Goal: Transaction & Acquisition: Purchase product/service

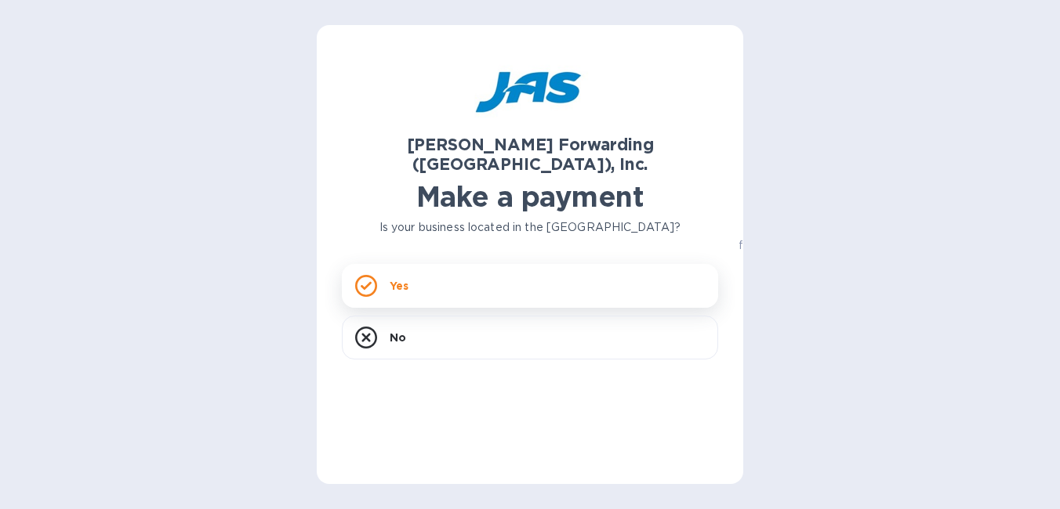
click at [450, 279] on div "Yes" at bounding box center [530, 286] width 376 height 44
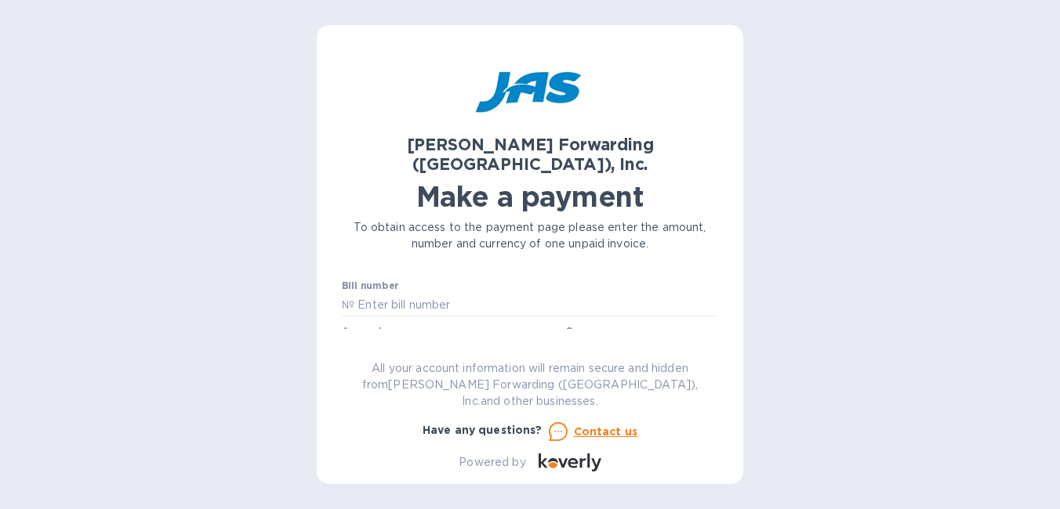
click at [450, 293] on input "text" at bounding box center [536, 305] width 364 height 24
type input "CHI503374327"
click at [441, 339] on input "text" at bounding box center [454, 351] width 210 height 24
type input "13,006.62"
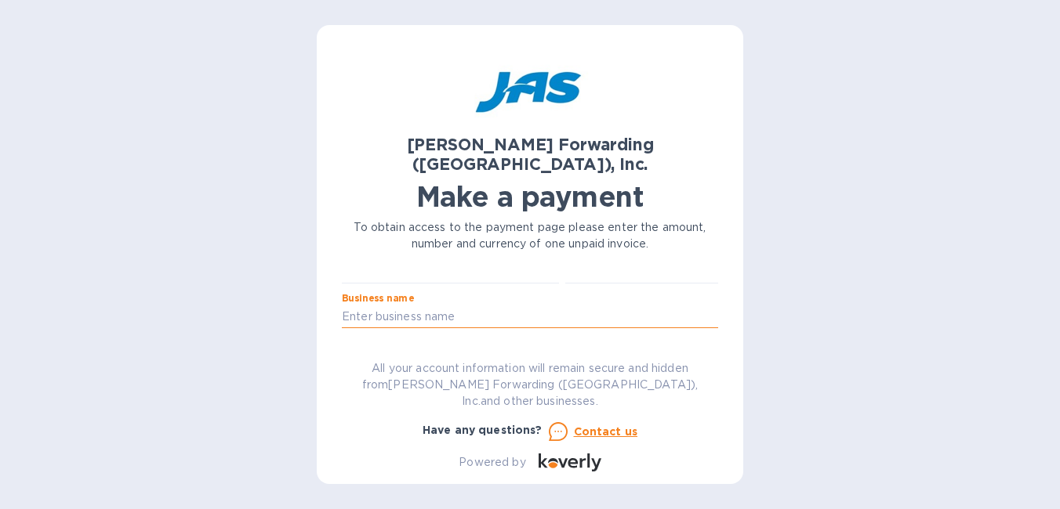
click at [584, 306] on input "text" at bounding box center [530, 318] width 376 height 24
type input "Tracker Industries"
click at [506, 350] on input "text" at bounding box center [530, 362] width 376 height 24
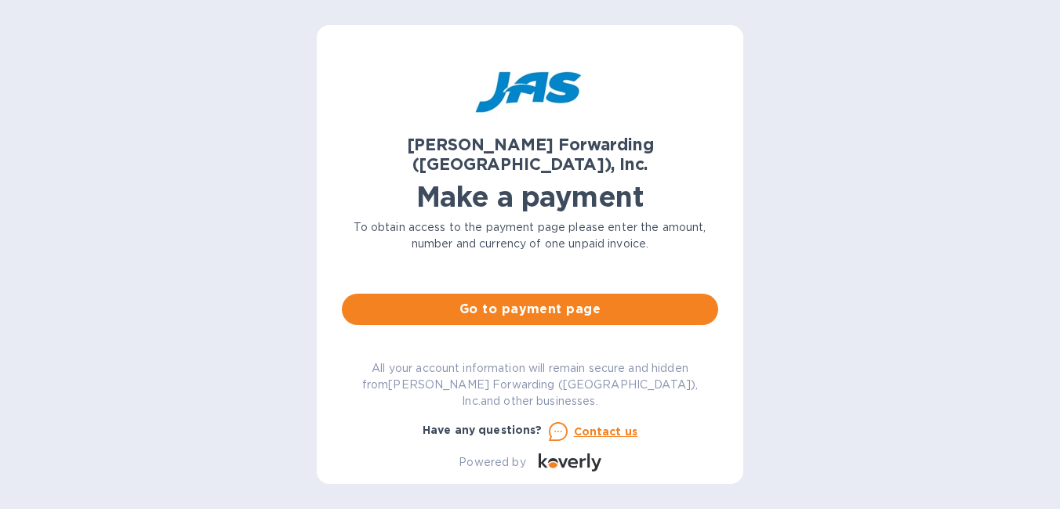
scroll to position [157, 0]
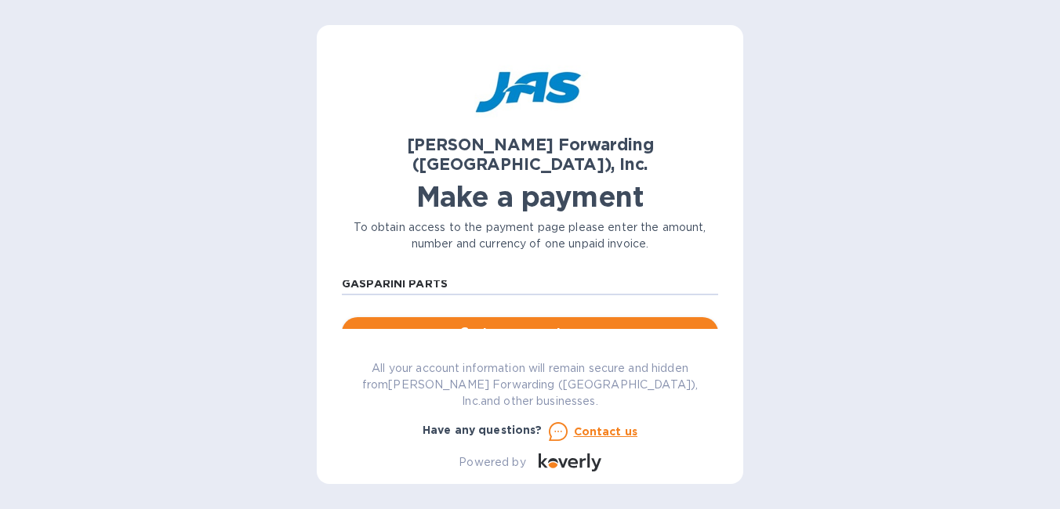
type input "GASPARINI PARTS"
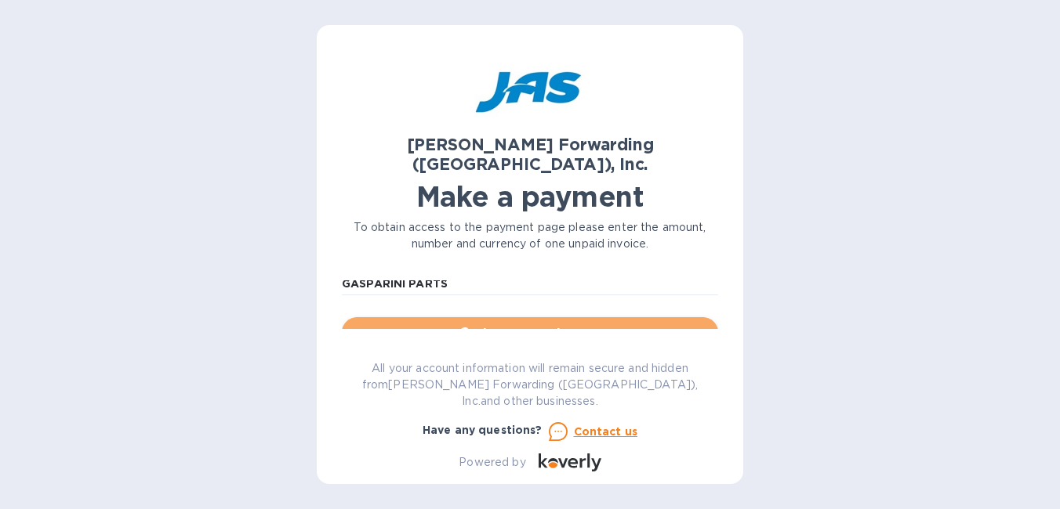
click at [534, 324] on span "Go to payment page" at bounding box center [529, 333] width 351 height 19
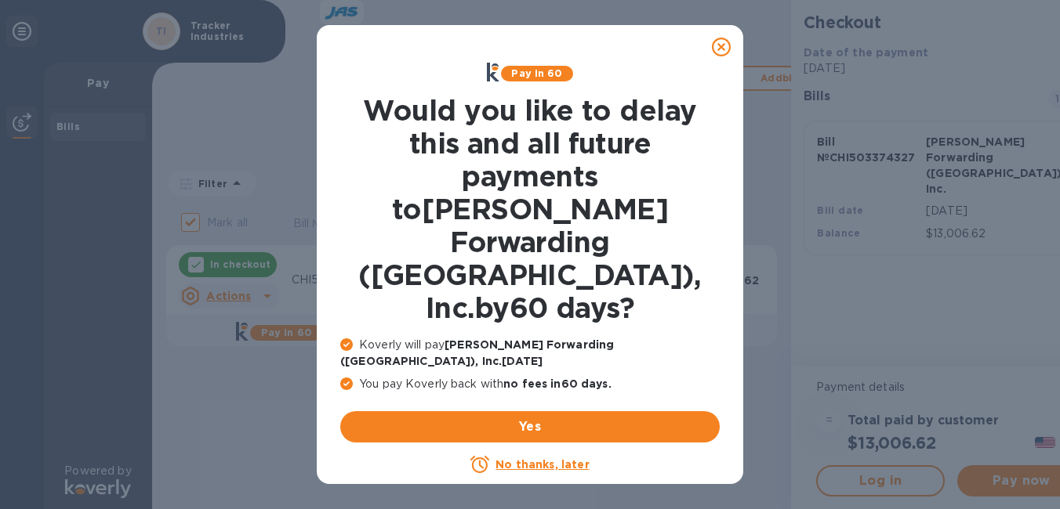
click at [541, 459] on u "No thanks, later" at bounding box center [541, 465] width 93 height 13
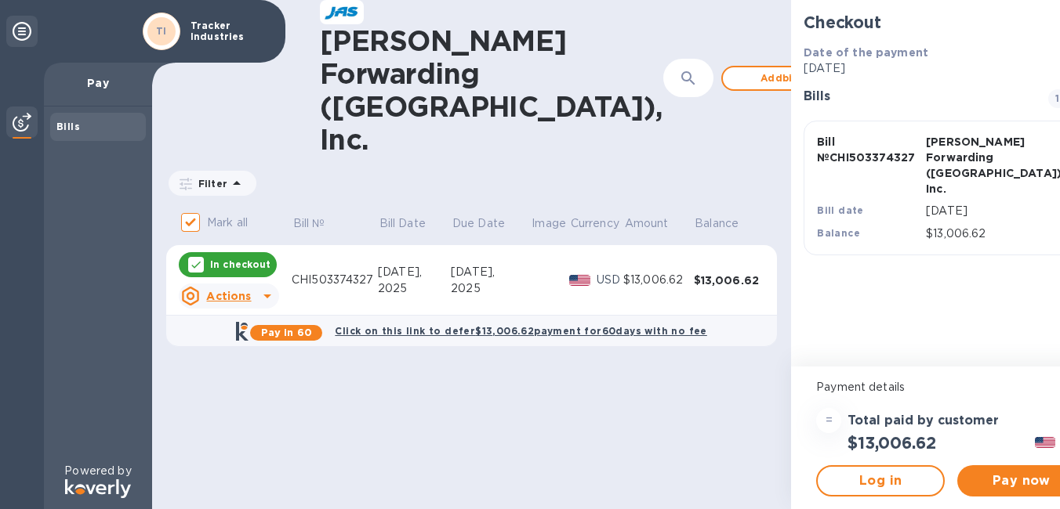
click at [247, 290] on u "Actions" at bounding box center [228, 296] width 45 height 13
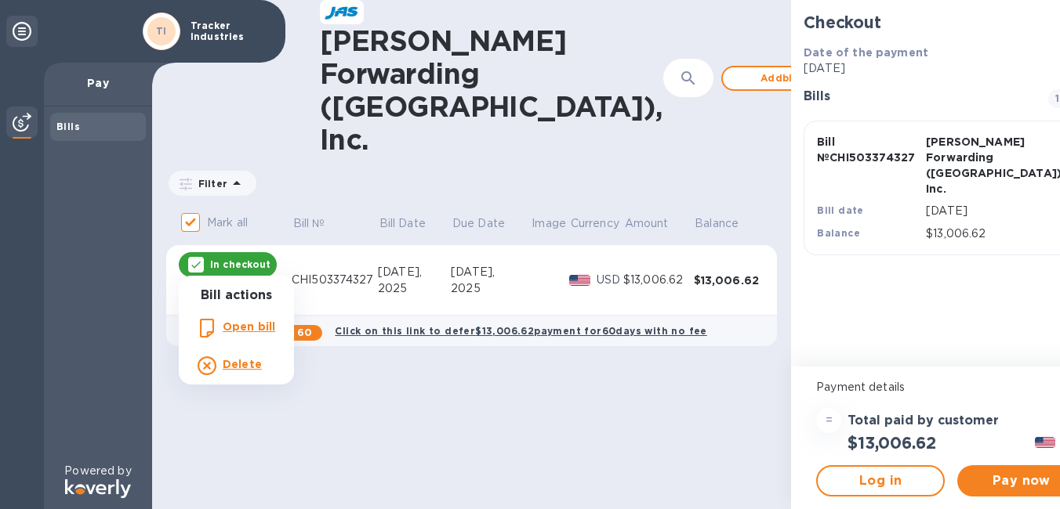
click at [247, 267] on div at bounding box center [530, 254] width 1060 height 509
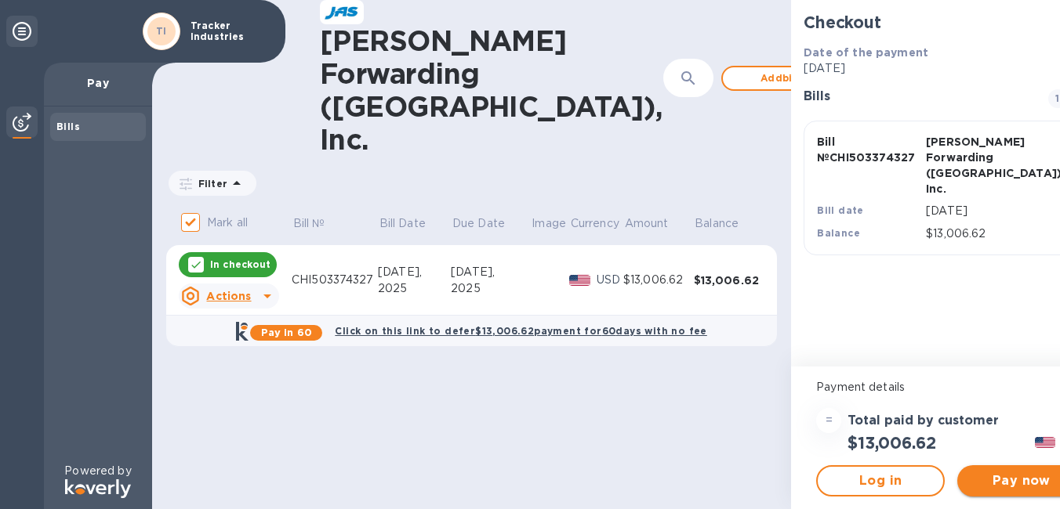
click at [970, 487] on span "Pay now" at bounding box center [1021, 481] width 103 height 19
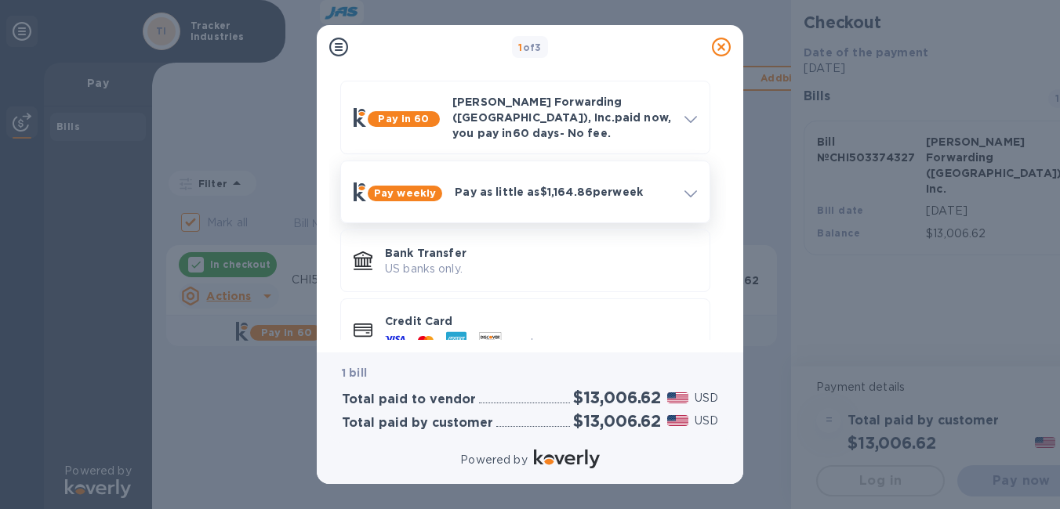
scroll to position [78, 0]
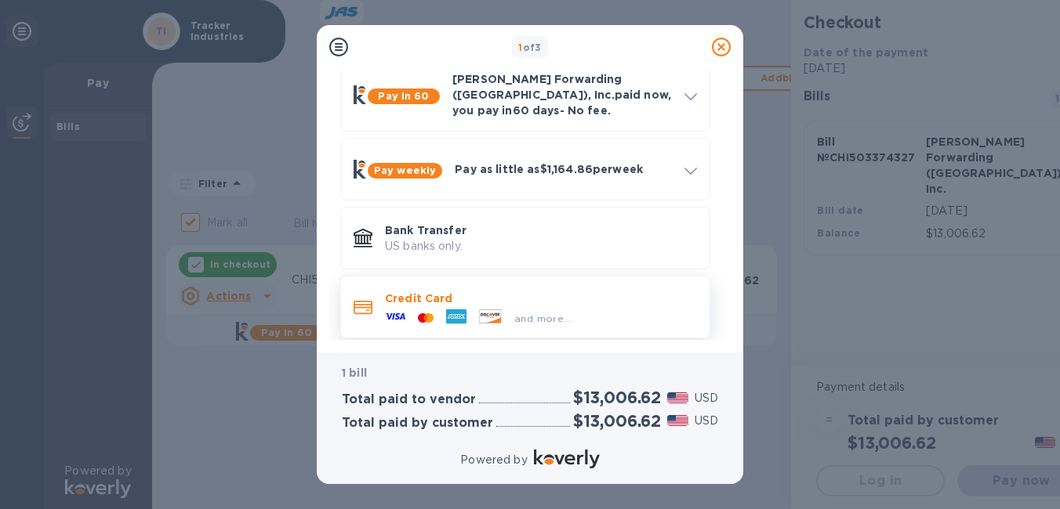
click at [422, 306] on div "and more..." at bounding box center [478, 318] width 199 height 24
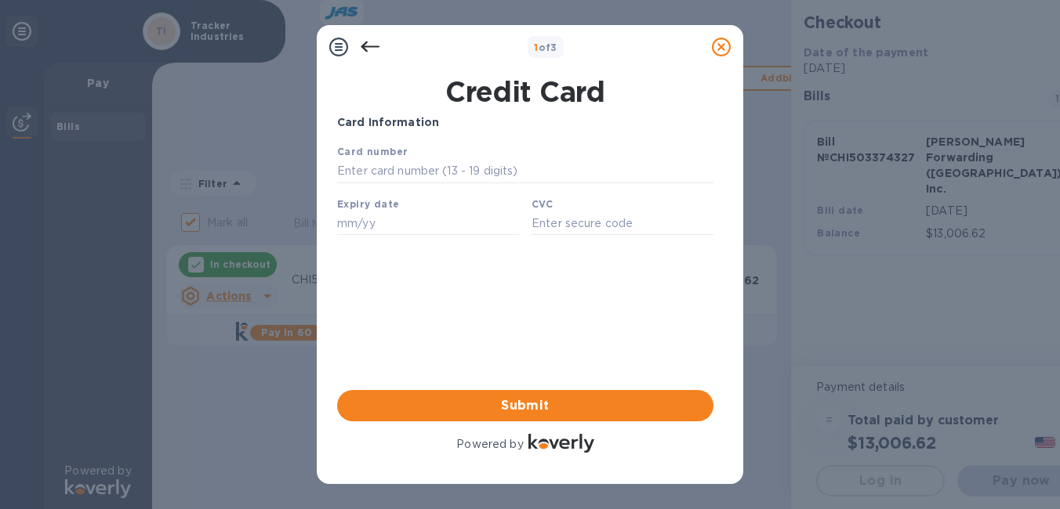
scroll to position [0, 0]
click at [432, 172] on input "text" at bounding box center [525, 172] width 376 height 24
type input "[CREDIT_CARD_NUMBER]"
click at [411, 223] on input "text" at bounding box center [428, 224] width 182 height 24
type input "08/29"
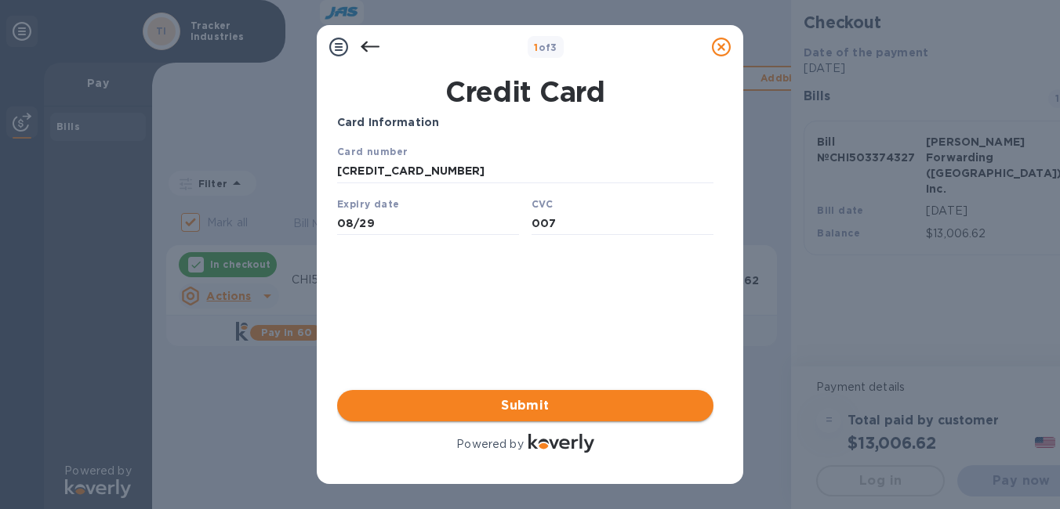
type input "007"
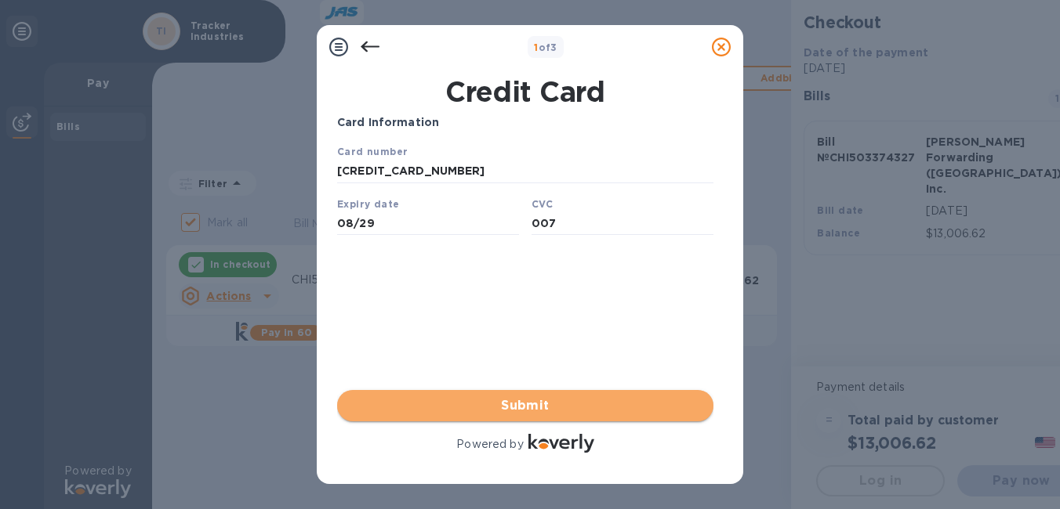
click at [495, 404] on span "Submit" at bounding box center [525, 406] width 351 height 19
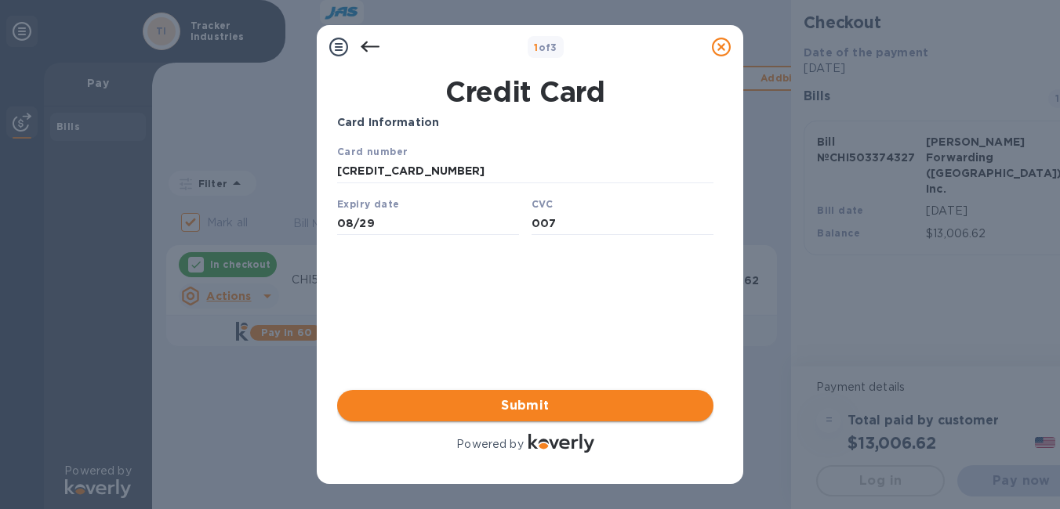
click at [520, 414] on span "Submit" at bounding box center [525, 406] width 351 height 19
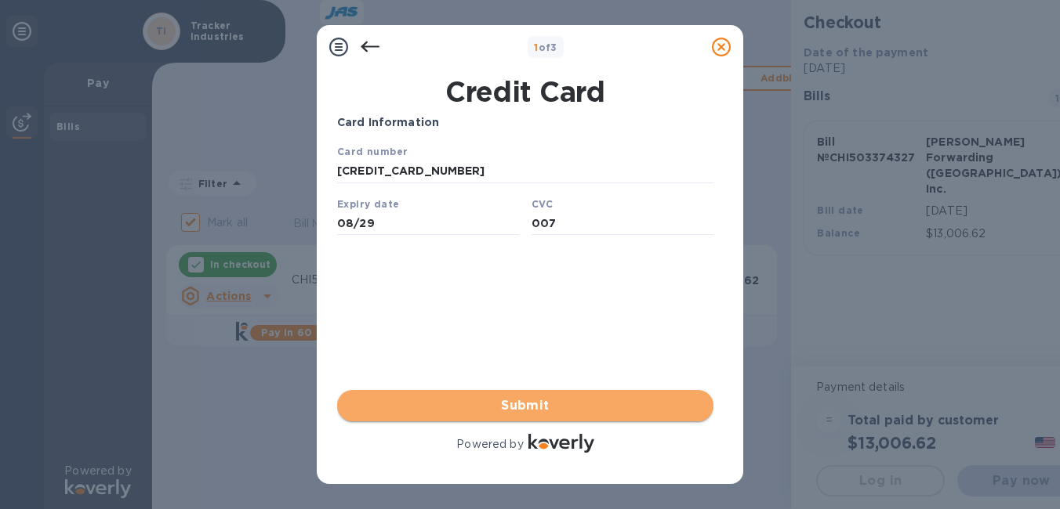
click at [495, 405] on span "Submit" at bounding box center [525, 406] width 351 height 19
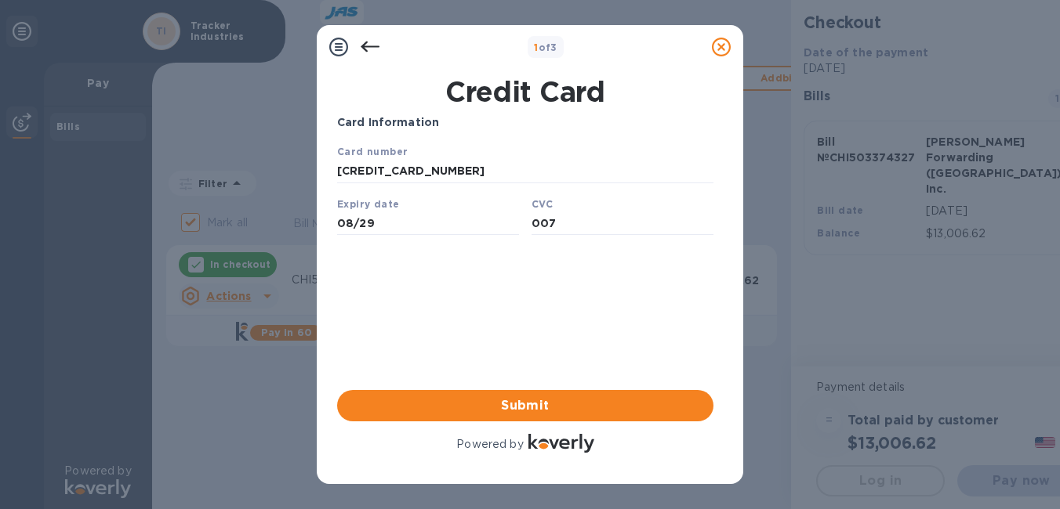
click at [346, 45] on icon at bounding box center [338, 47] width 19 height 19
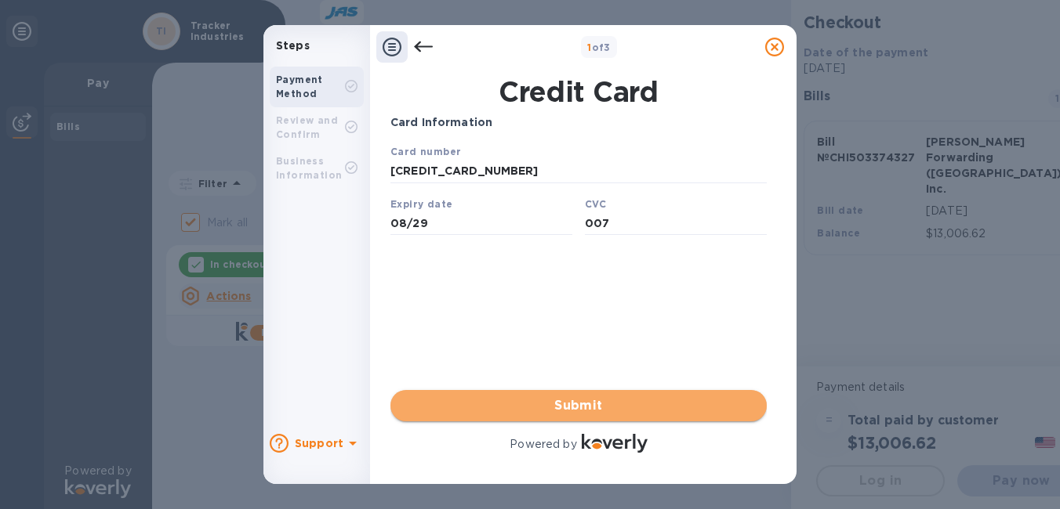
click at [555, 399] on span "Submit" at bounding box center [578, 406] width 351 height 19
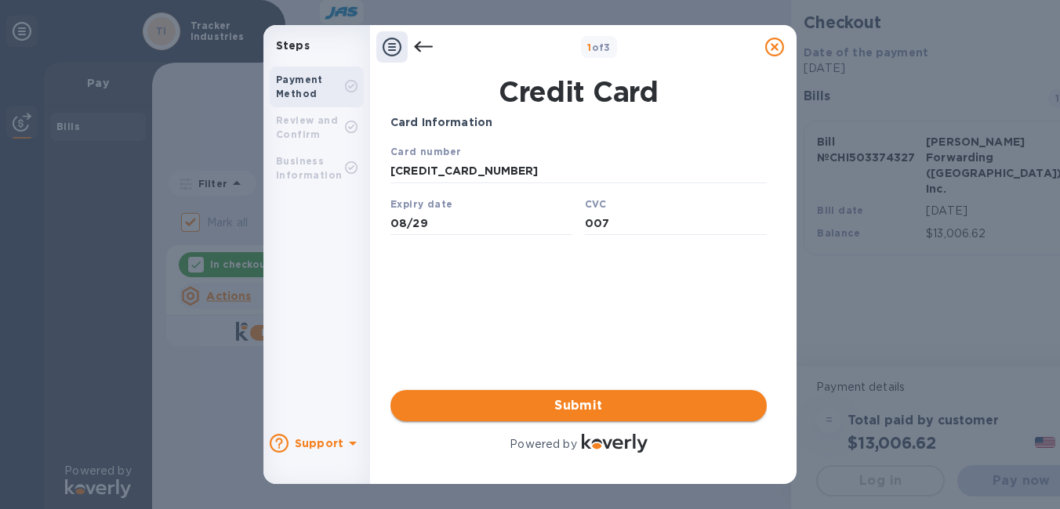
click at [555, 399] on span "Submit" at bounding box center [578, 406] width 351 height 19
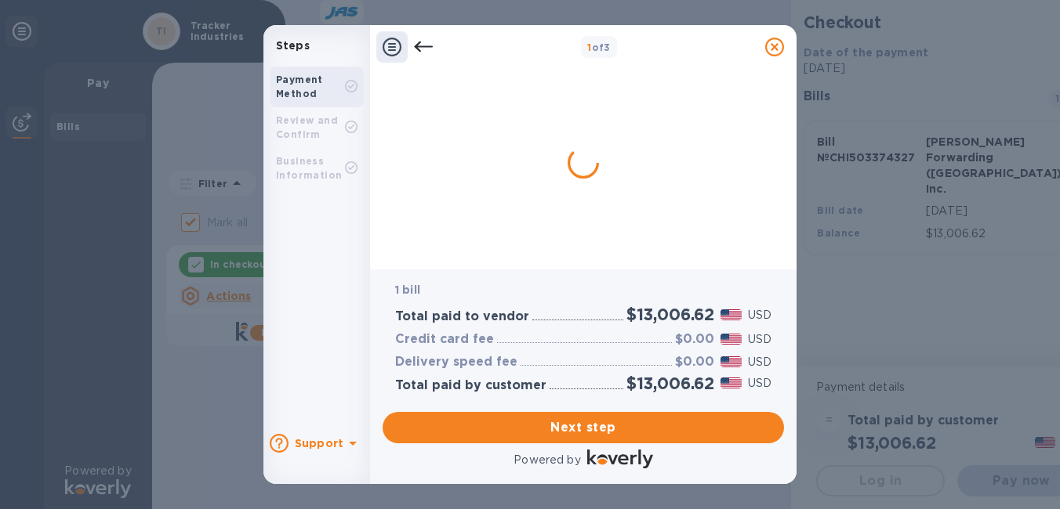
click at [555, 399] on div "1 bill Total paid to vendor $13,006.62 USD Credit card fee $0.00 USD Delivery s…" at bounding box center [583, 338] width 401 height 136
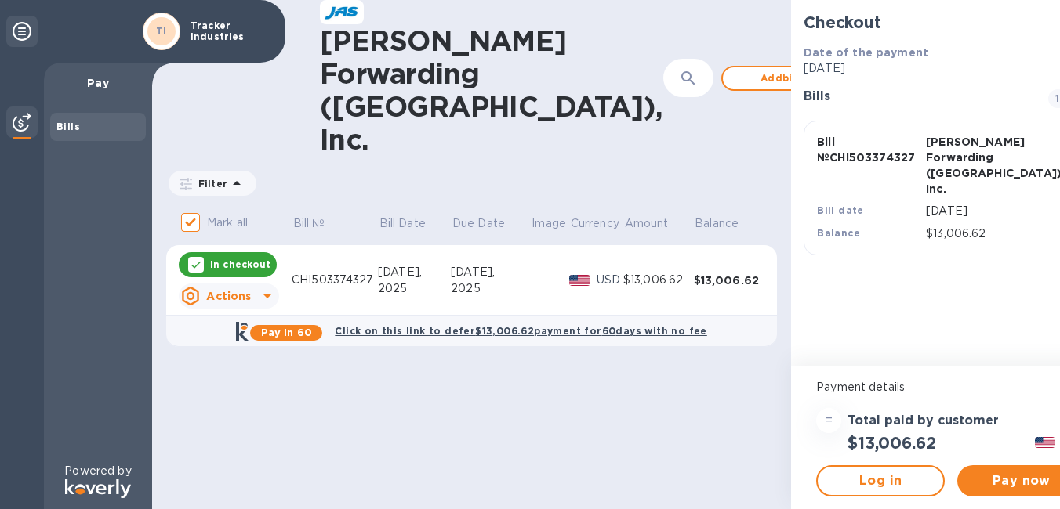
click at [238, 290] on u "Actions" at bounding box center [228, 296] width 45 height 13
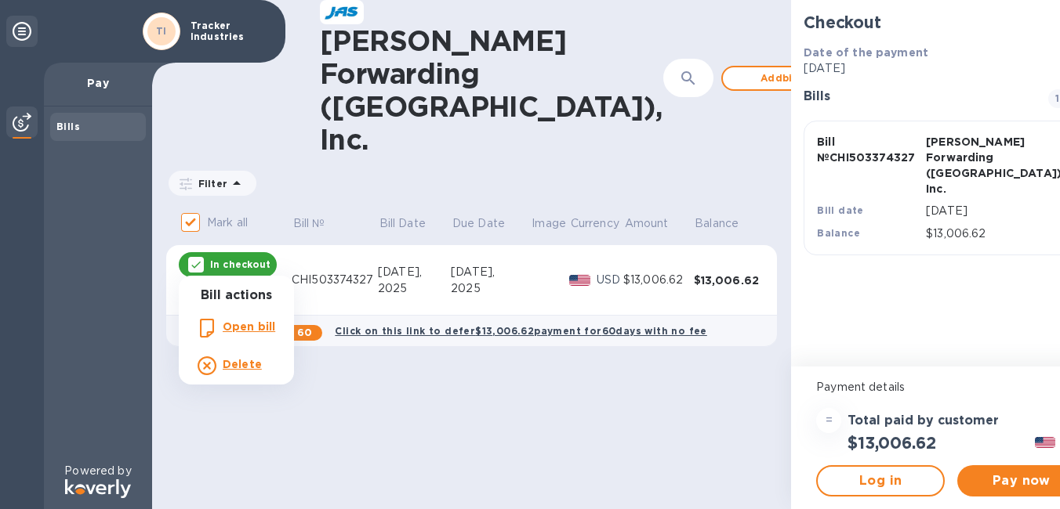
click at [238, 265] on div at bounding box center [530, 254] width 1060 height 509
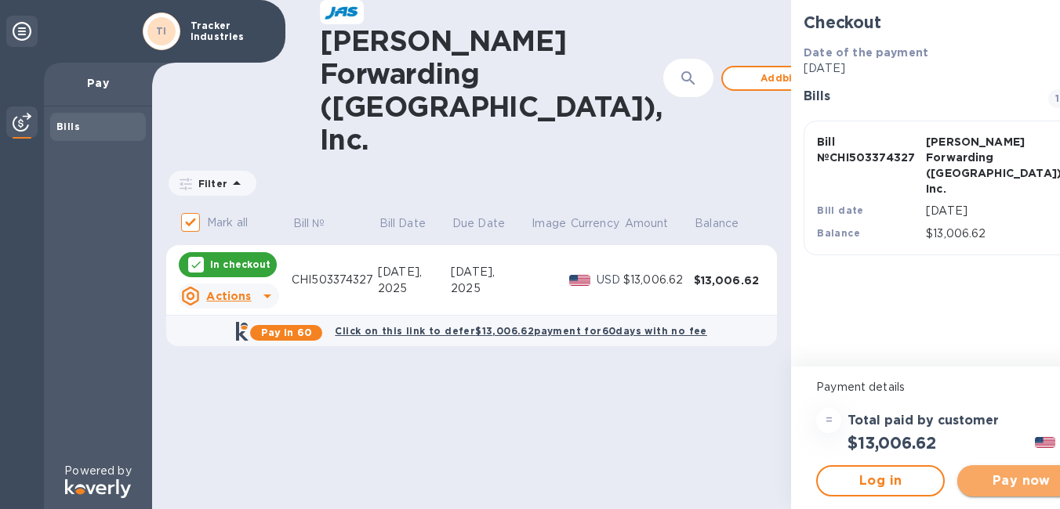
click at [970, 478] on span "Pay now" at bounding box center [1021, 481] width 103 height 19
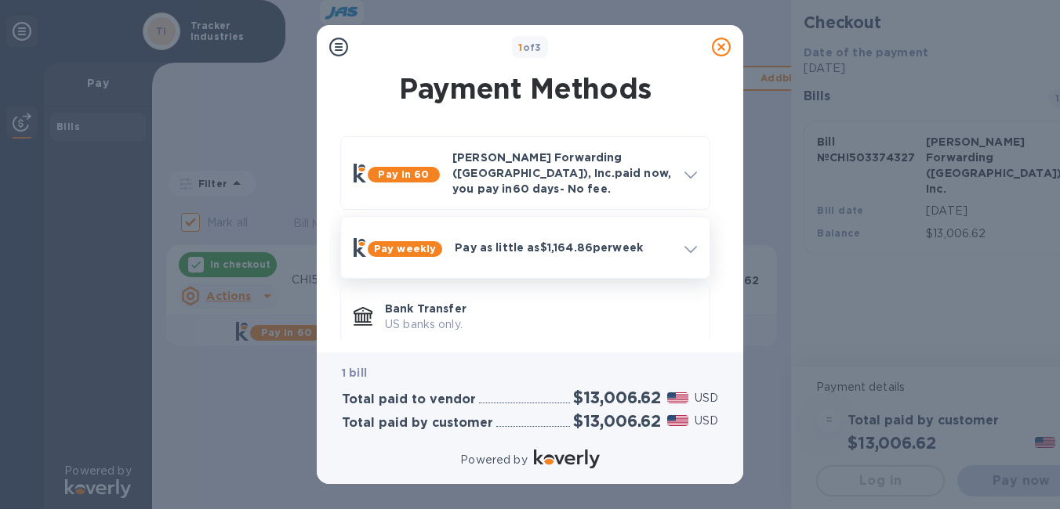
scroll to position [78, 0]
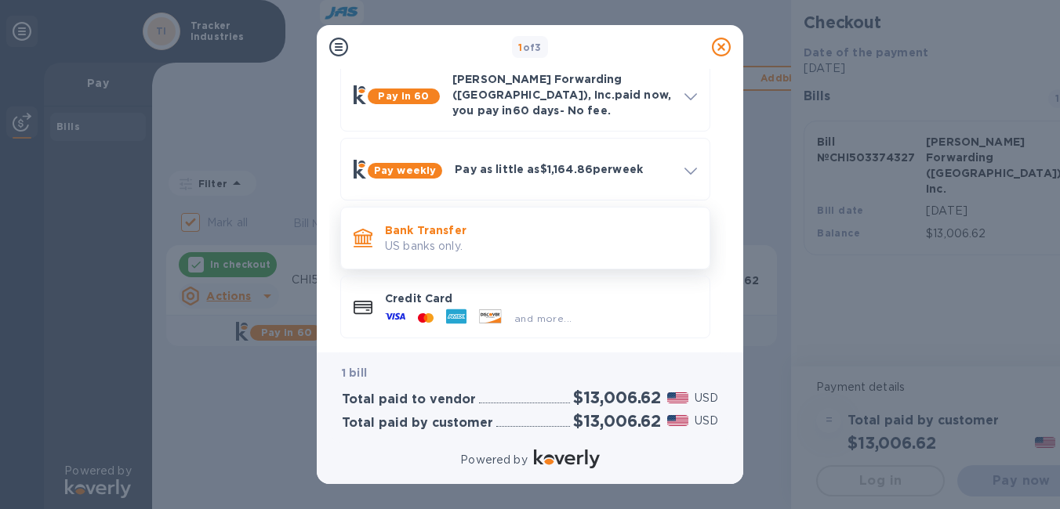
click at [438, 238] on p "US banks only." at bounding box center [541, 246] width 312 height 16
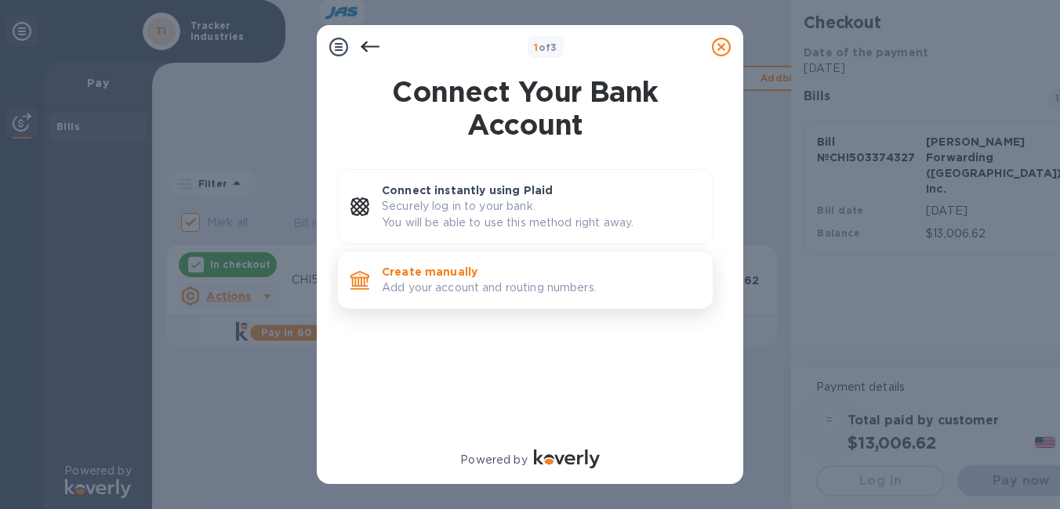
click at [509, 287] on p "Add your account and routing numbers." at bounding box center [541, 288] width 318 height 16
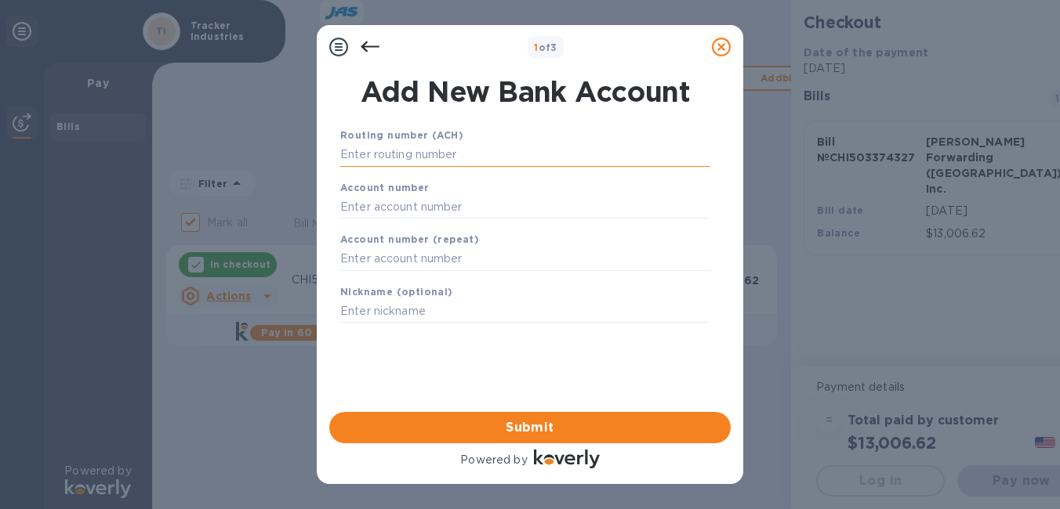
click at [502, 148] on input "text" at bounding box center [525, 155] width 370 height 24
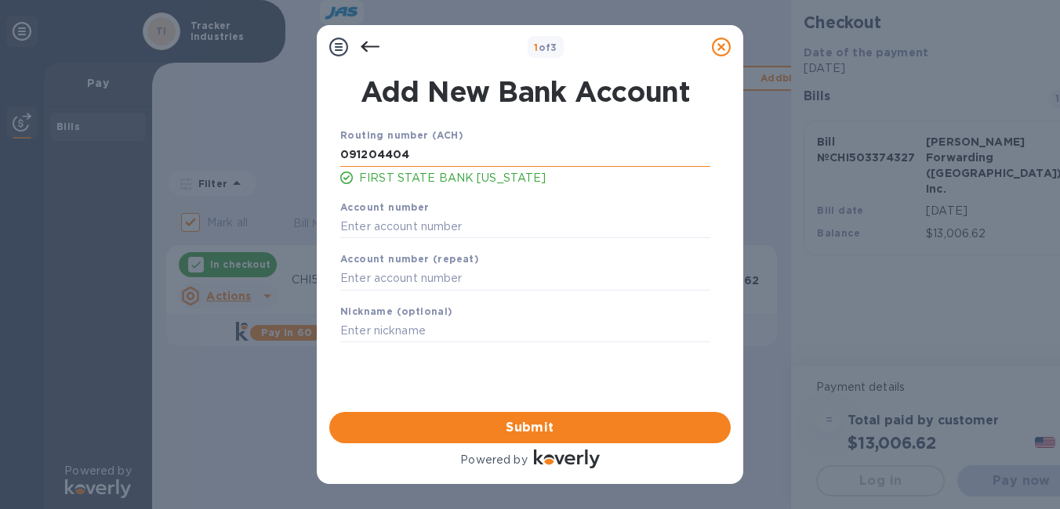
type input "091204404"
type input "708340"
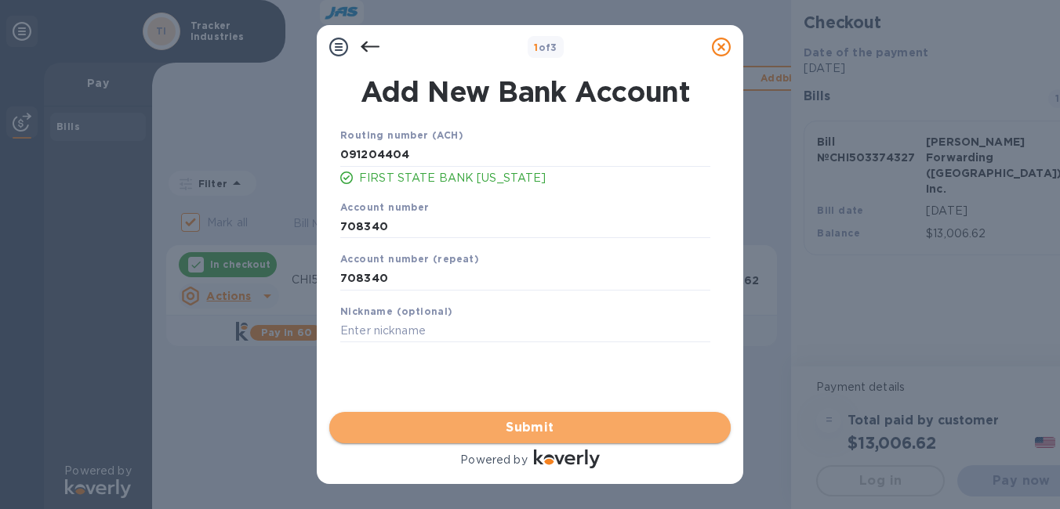
click at [538, 424] on span "Submit" at bounding box center [530, 428] width 376 height 19
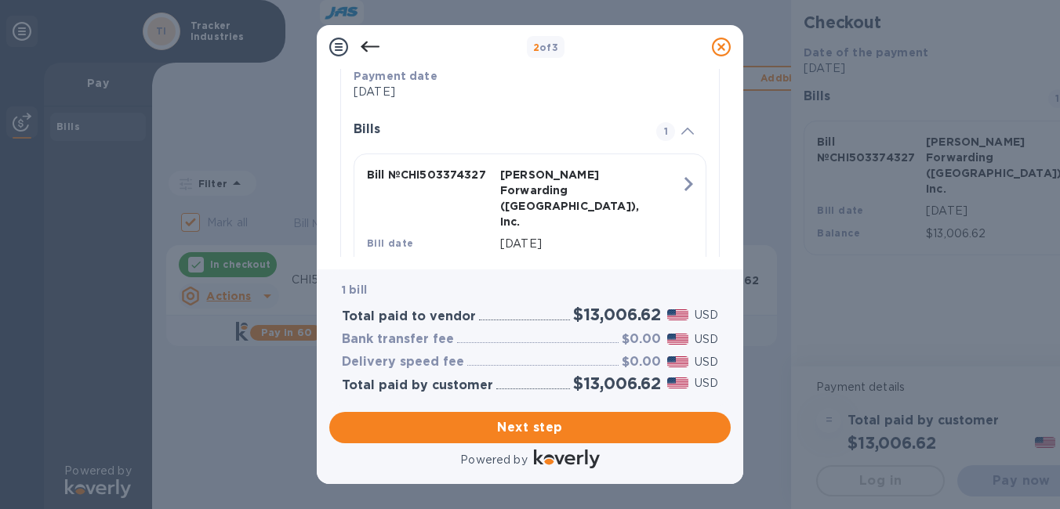
scroll to position [378, 0]
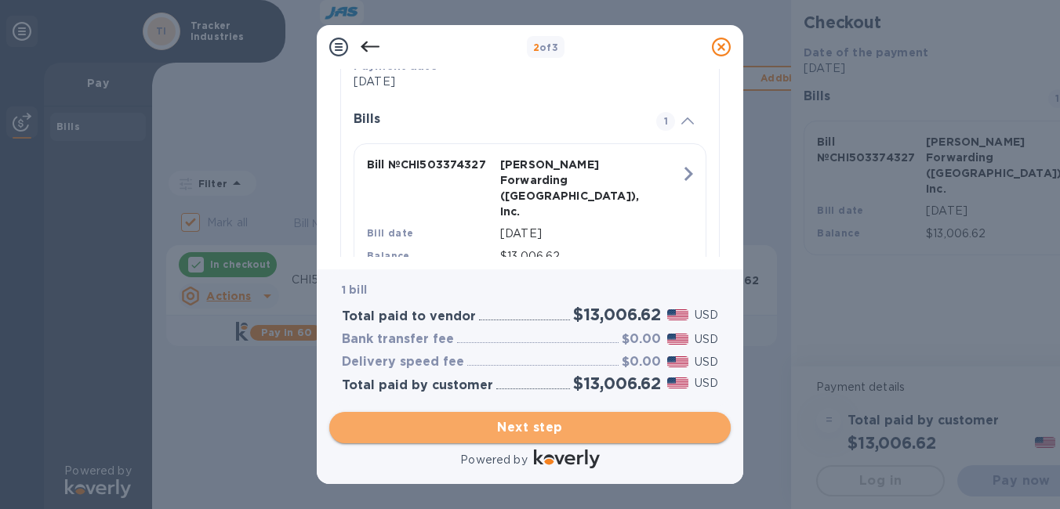
click at [503, 430] on span "Next step" at bounding box center [530, 428] width 376 height 19
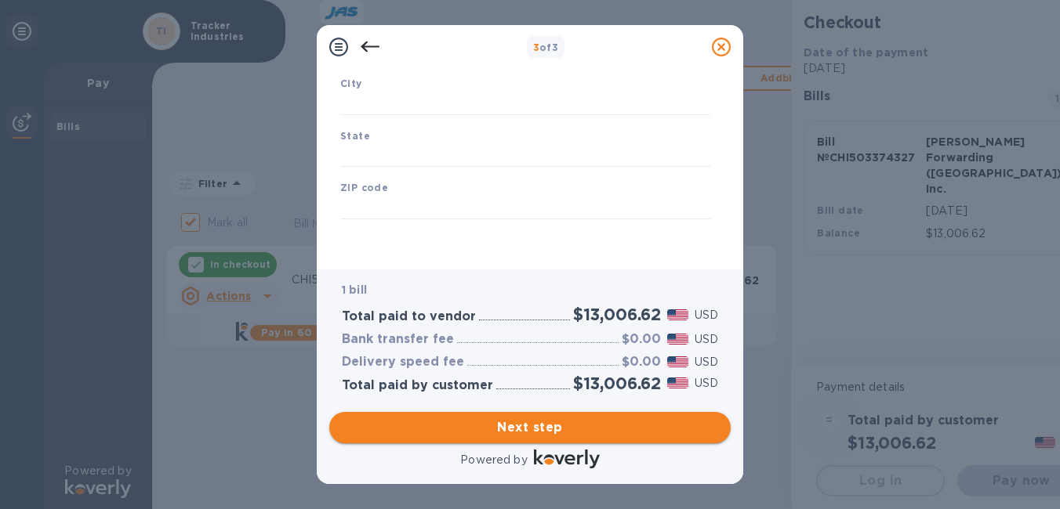
type input "[GEOGRAPHIC_DATA]"
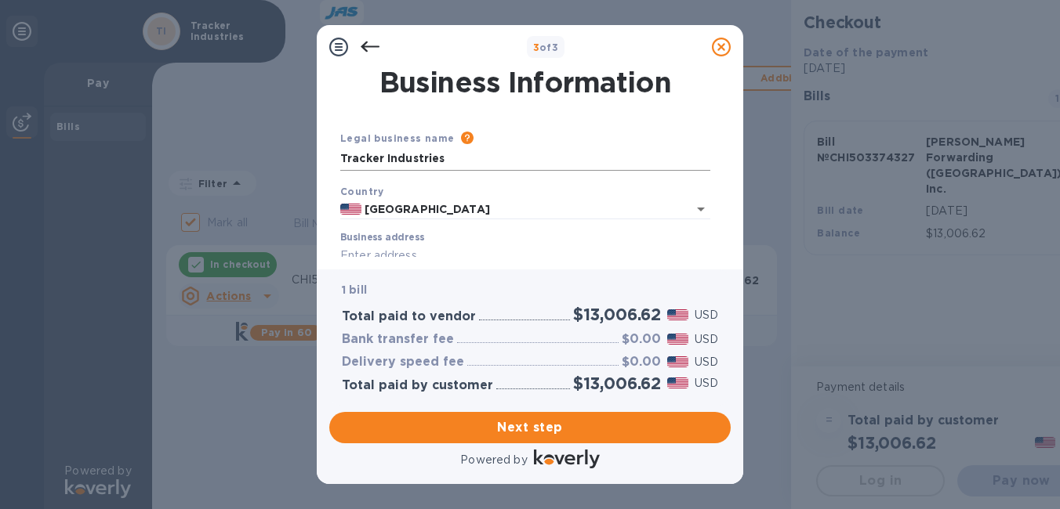
scroll to position [78, 0]
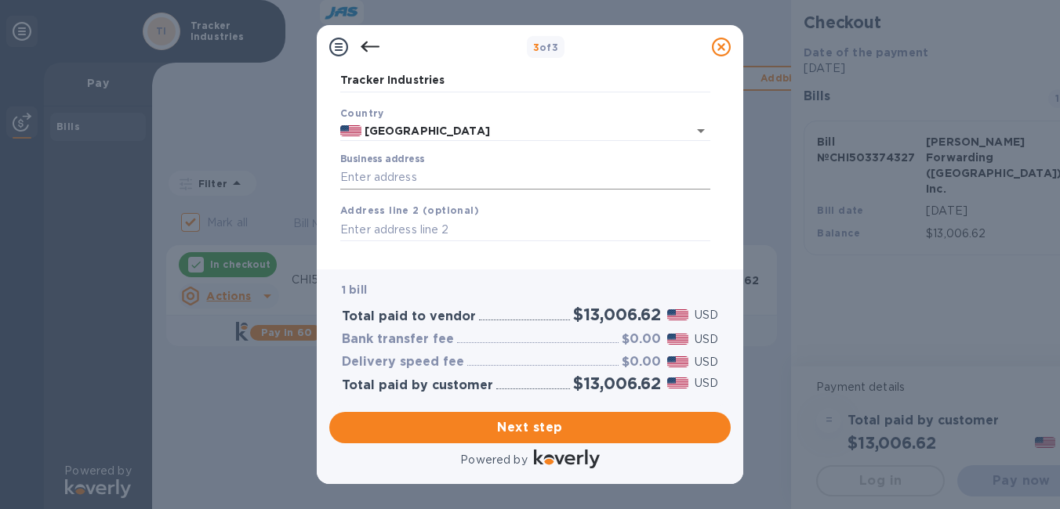
click at [484, 183] on input "Business address" at bounding box center [525, 178] width 370 height 24
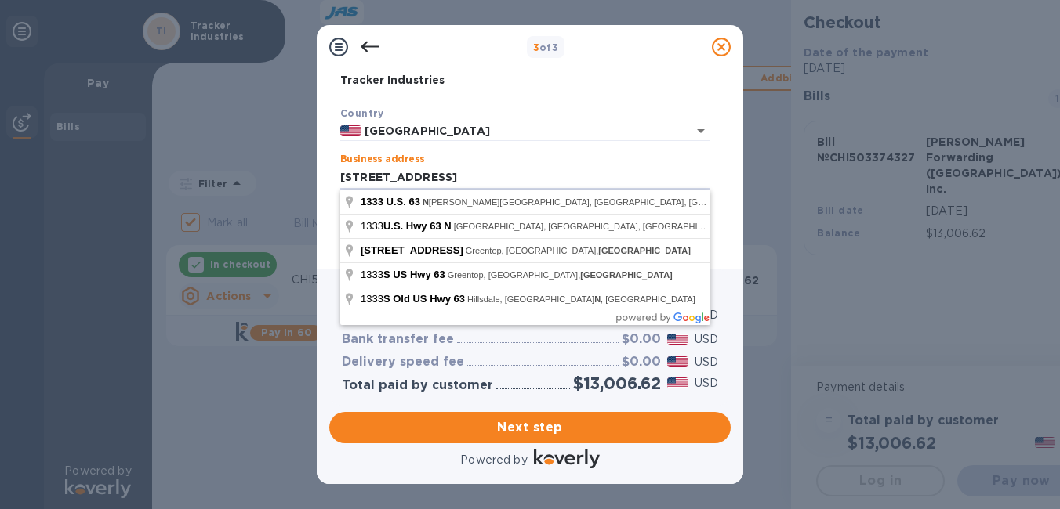
type input "[STREET_ADDRESS]"
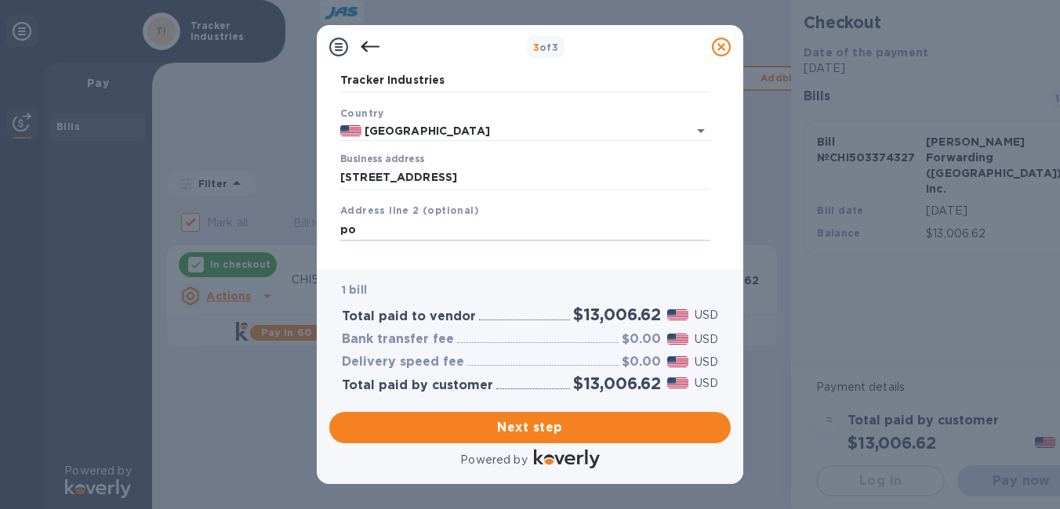
type input "p"
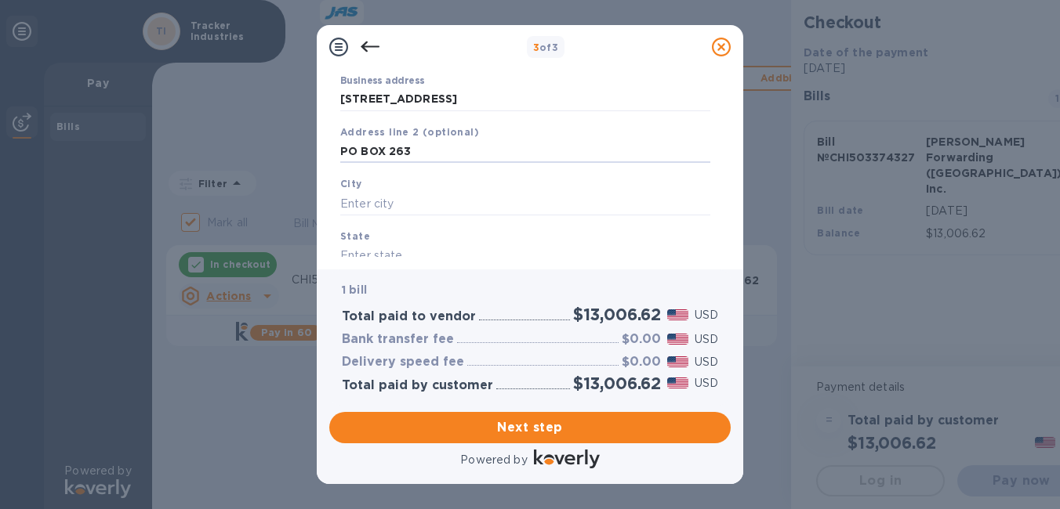
scroll to position [235, 0]
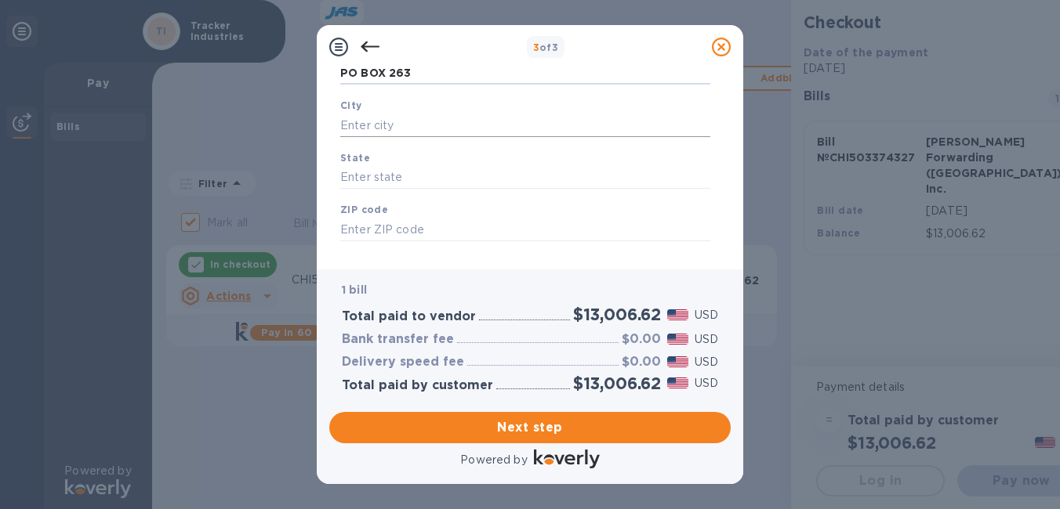
type input "PO BOX 263"
click at [527, 125] on input "text" at bounding box center [525, 126] width 370 height 24
type input "[GEOGRAPHIC_DATA]"
type input "MN"
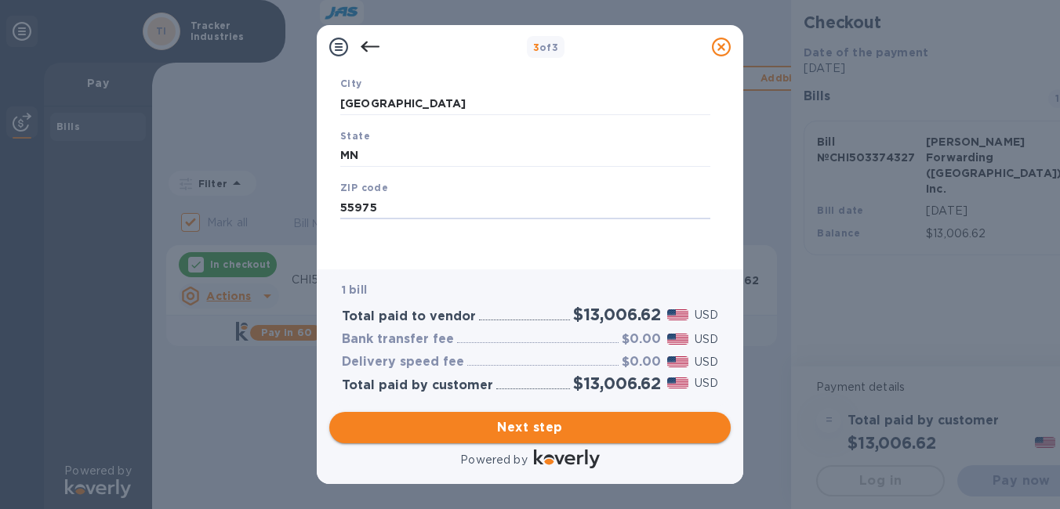
type input "55975"
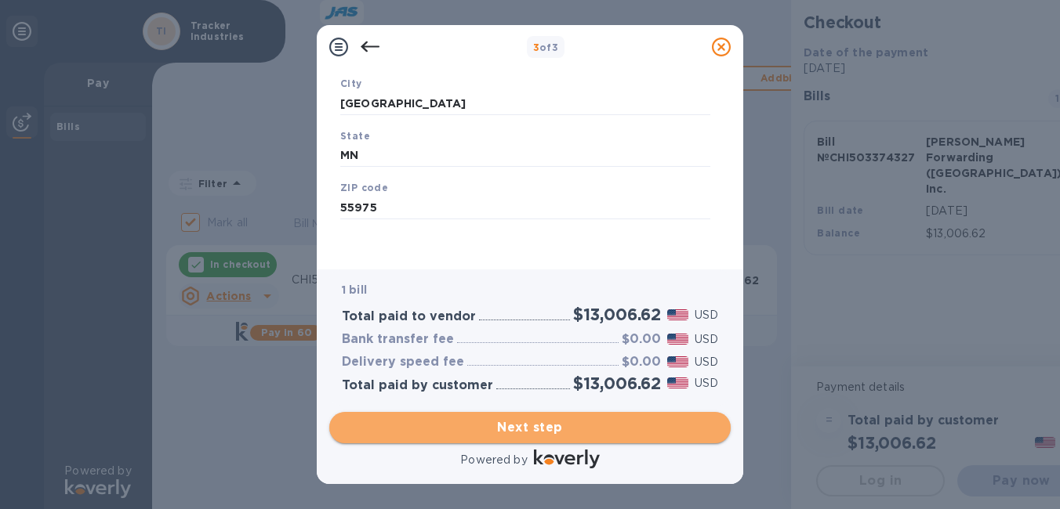
click at [547, 427] on span "Next step" at bounding box center [530, 428] width 376 height 19
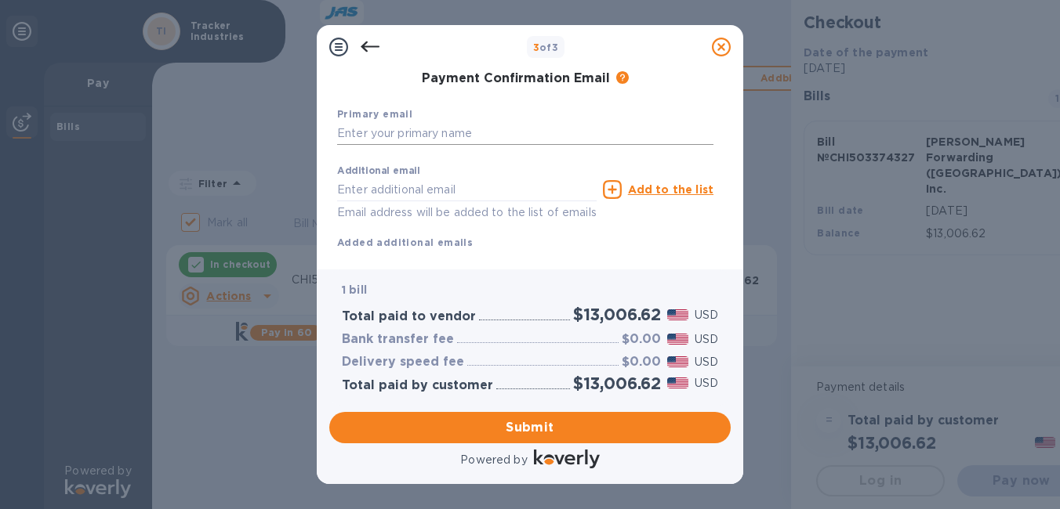
click at [531, 131] on input "text" at bounding box center [525, 134] width 376 height 24
type input "[EMAIL_ADDRESS][DOMAIN_NAME]"
type input "[PERSON_NAME]"
type input "5073461805"
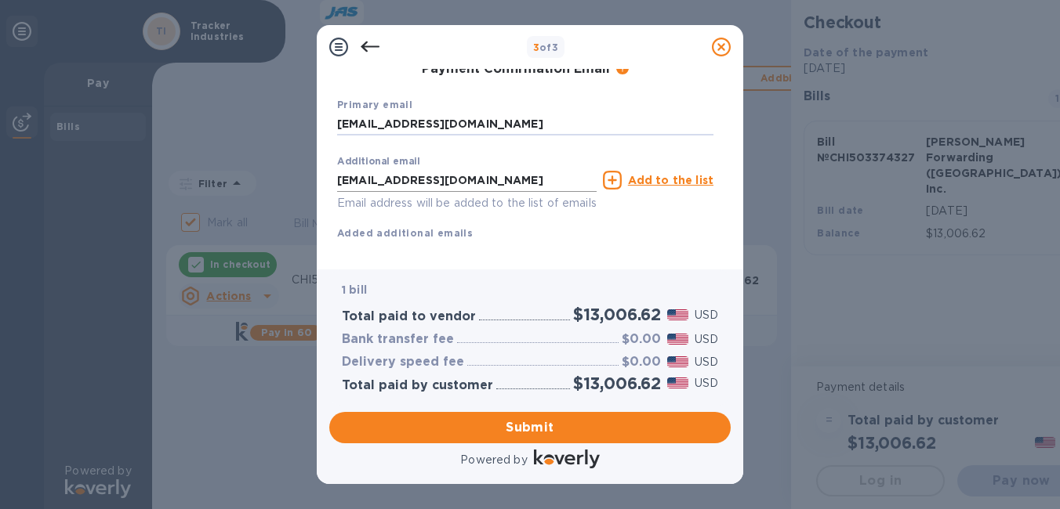
scroll to position [294, 0]
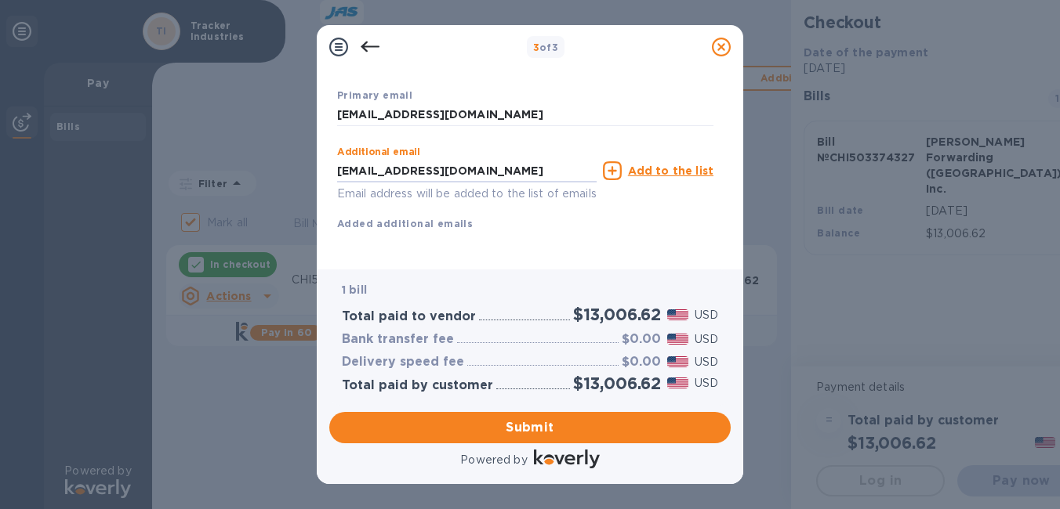
drag, startPoint x: 361, startPoint y: 152, endPoint x: 263, endPoint y: 158, distance: 98.1
click at [263, 158] on div "3 of 3 Payment Contact Information First name [PERSON_NAME] Last name [PERSON_N…" at bounding box center [530, 254] width 1060 height 509
type input "[EMAIL_ADDRESS][DOMAIN_NAME]"
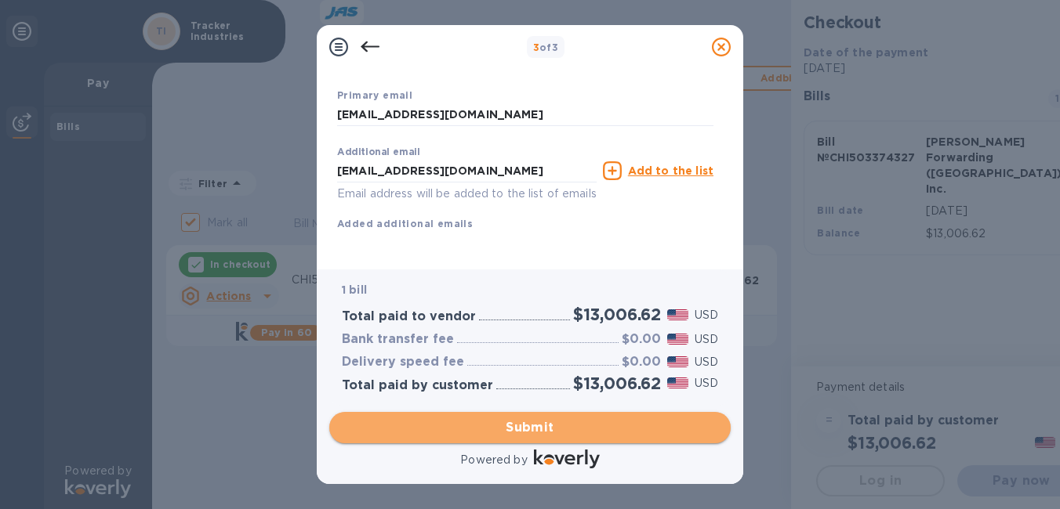
click at [515, 430] on span "Submit" at bounding box center [530, 428] width 376 height 19
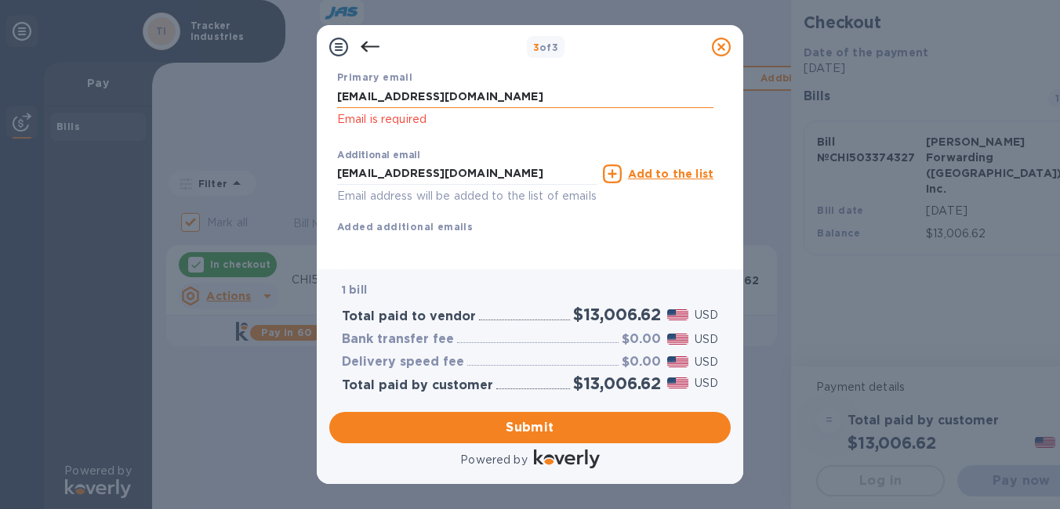
click at [484, 103] on input "[EMAIL_ADDRESS][DOMAIN_NAME]" at bounding box center [525, 97] width 376 height 24
click at [498, 423] on span "Submit" at bounding box center [530, 428] width 376 height 19
drag, startPoint x: 480, startPoint y: 103, endPoint x: 281, endPoint y: 101, distance: 199.1
click at [281, 101] on div "3 of 3 Payment Contact Information First name [PERSON_NAME] First name is a req…" at bounding box center [530, 254] width 1060 height 509
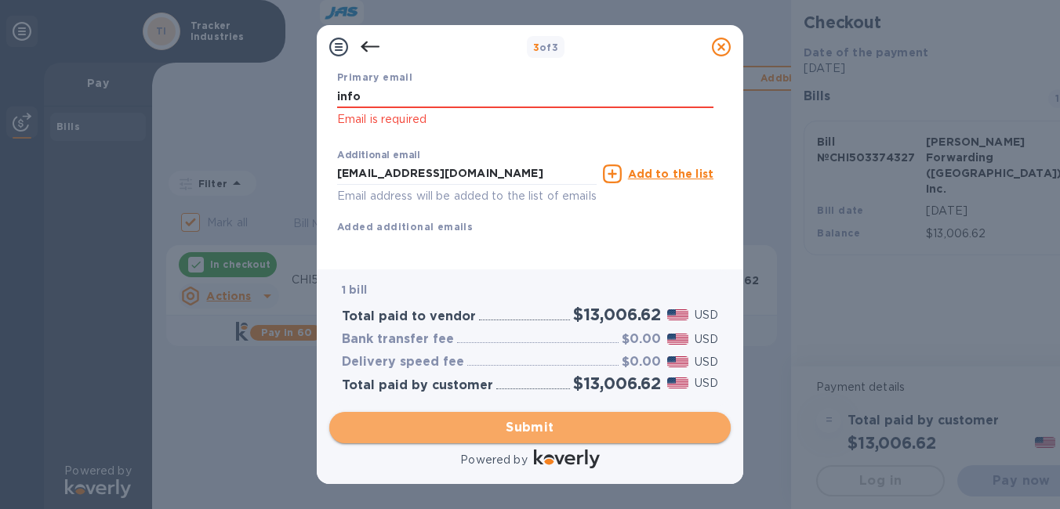
click at [549, 434] on span "Submit" at bounding box center [530, 428] width 376 height 19
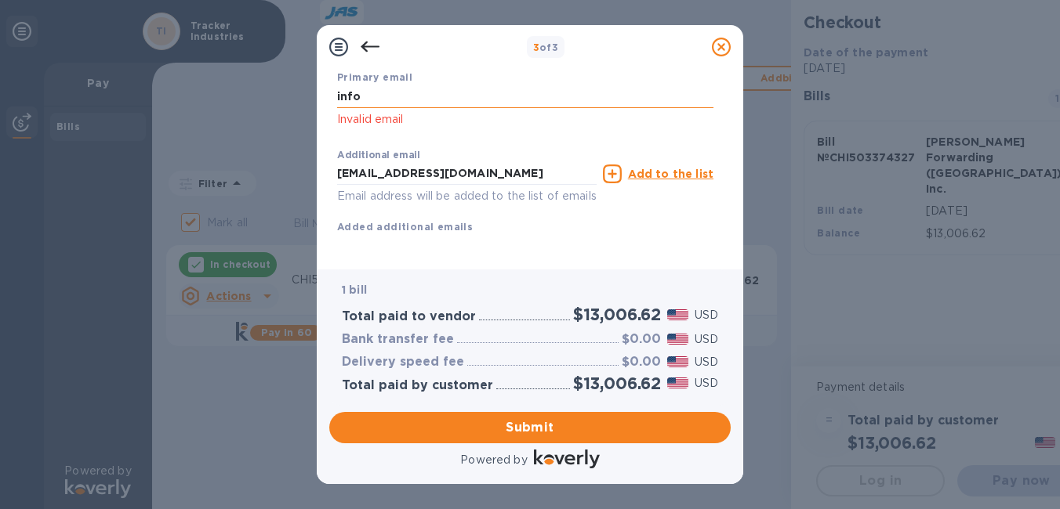
click at [452, 93] on input "info" at bounding box center [525, 97] width 376 height 24
type input "i"
type input "[EMAIL_ADDRESS][DOMAIN_NAME]"
click at [541, 426] on span "Submit" at bounding box center [530, 428] width 376 height 19
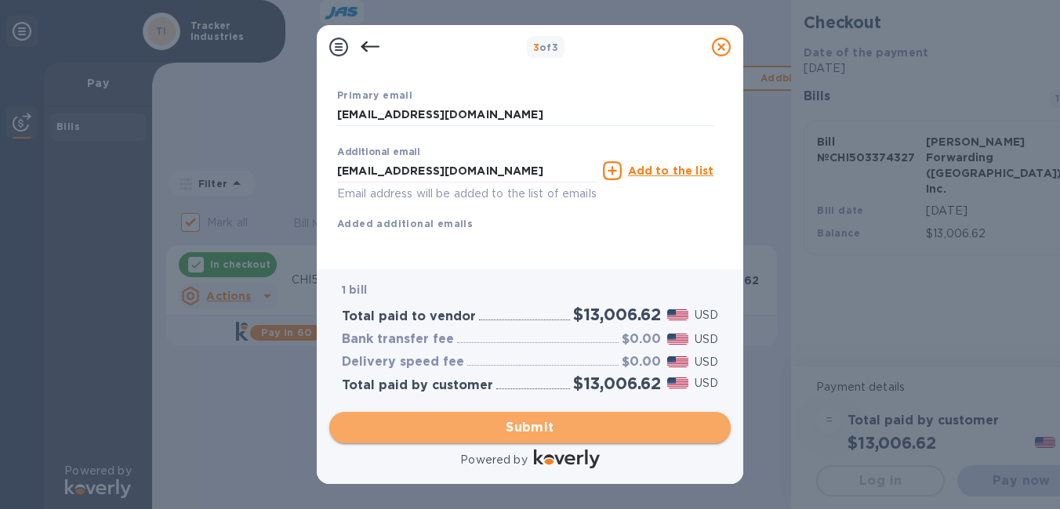
click at [541, 426] on span "Submit" at bounding box center [530, 428] width 376 height 19
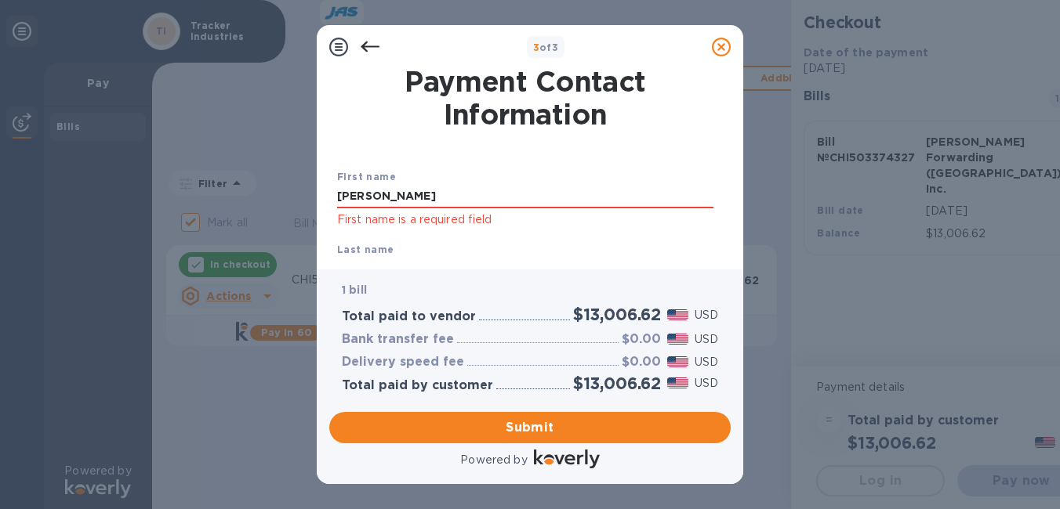
scroll to position [0, 0]
click at [476, 195] on input "[PERSON_NAME]" at bounding box center [525, 198] width 376 height 24
type input "M"
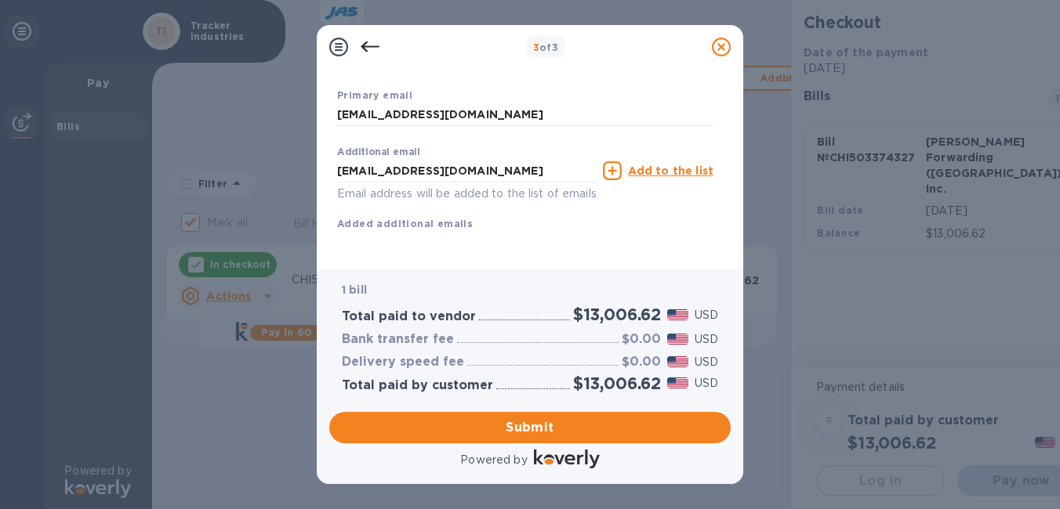
scroll to position [314, 0]
type input "[PERSON_NAME]"
click at [518, 431] on span "Submit" at bounding box center [530, 428] width 376 height 19
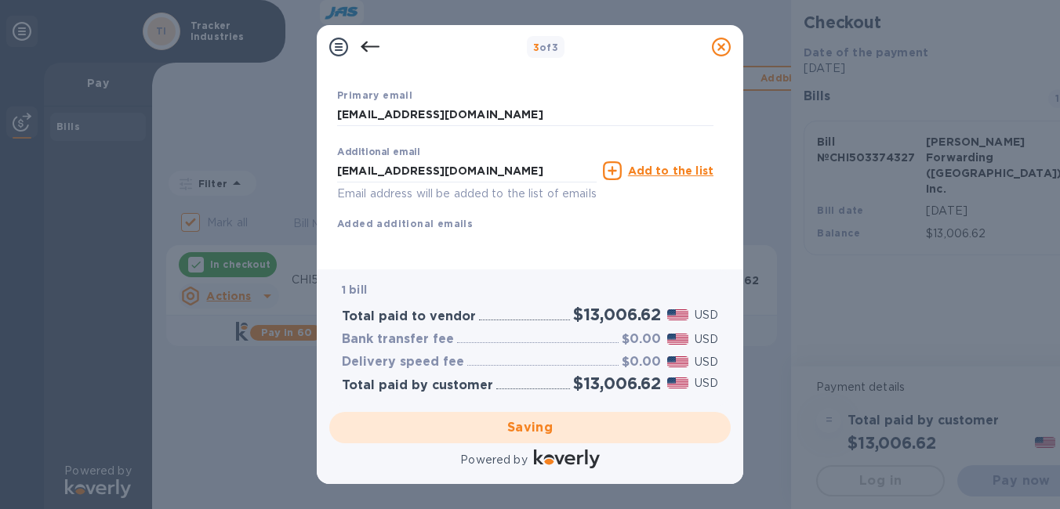
click at [526, 259] on div "Payment Contact Information First name [PERSON_NAME] Last name [PERSON_NAME] Ph…" at bounding box center [530, 169] width 426 height 201
click at [495, 426] on div "Saving" at bounding box center [530, 428] width 414 height 44
checkbox input "false"
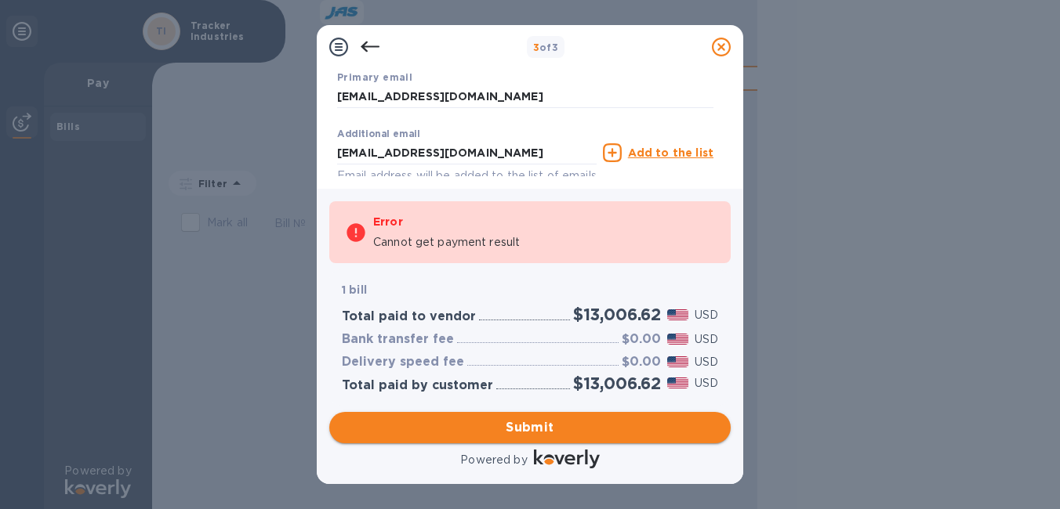
click at [530, 426] on span "Submit" at bounding box center [530, 428] width 376 height 19
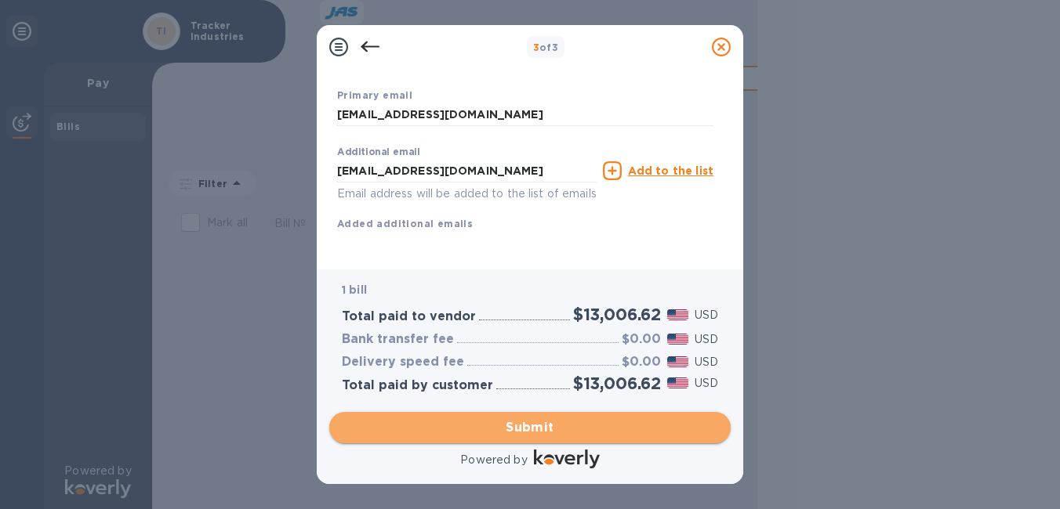
click at [530, 426] on span "Submit" at bounding box center [530, 428] width 376 height 19
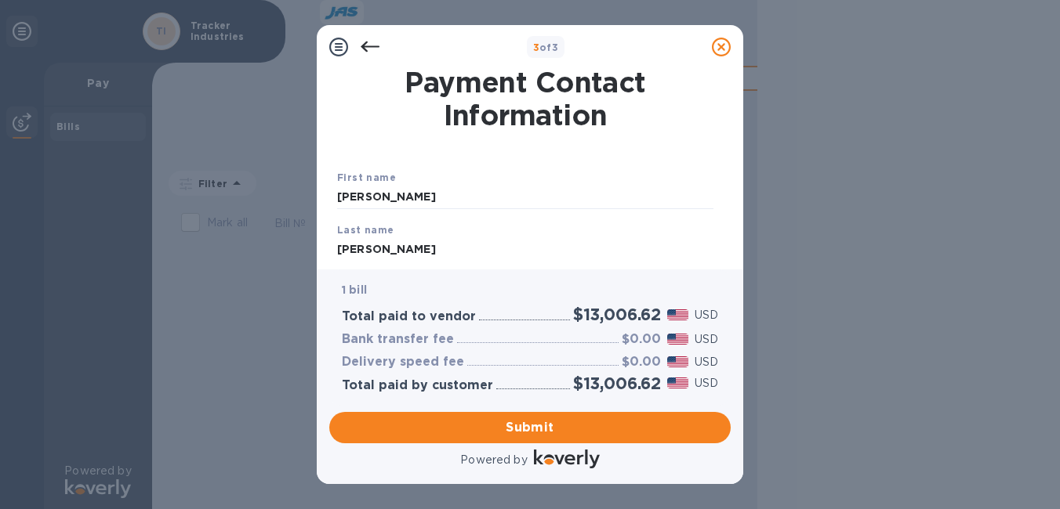
scroll to position [78, 0]
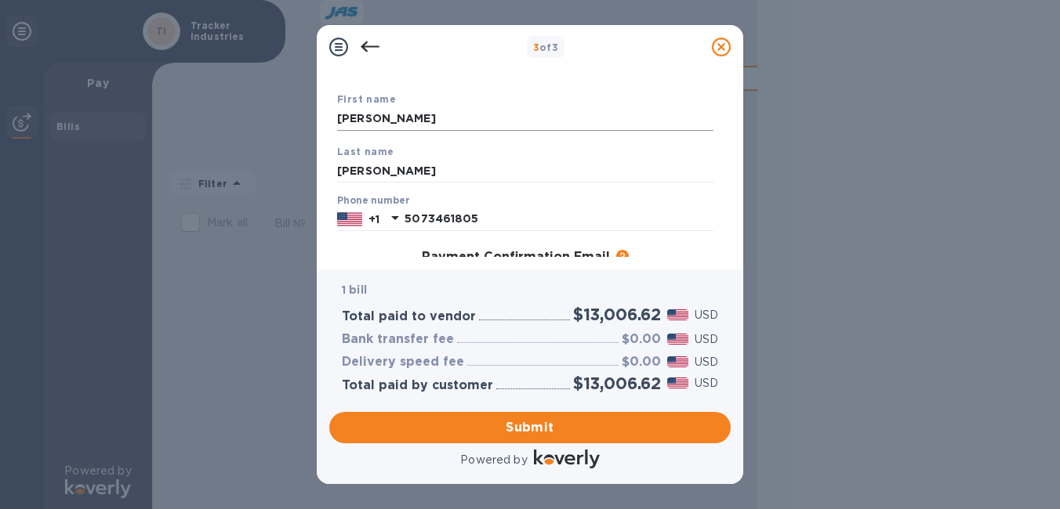
click at [452, 121] on input "[PERSON_NAME]" at bounding box center [525, 119] width 376 height 24
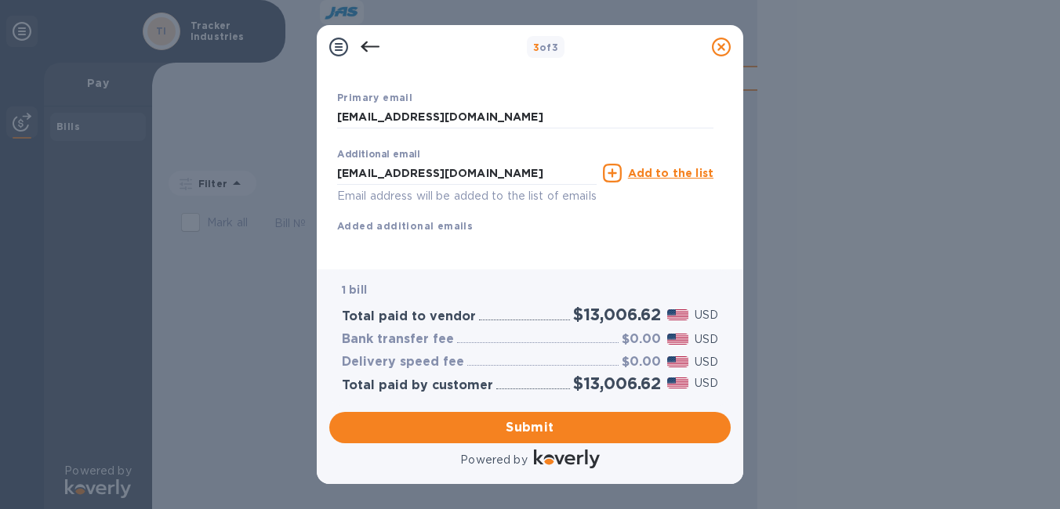
scroll to position [294, 0]
type input "[PERSON_NAME]"
click at [389, 254] on div "First name [PERSON_NAME] Last name [PERSON_NAME] Phone number [PHONE_NUMBER] Pa…" at bounding box center [525, 75] width 376 height 364
drag, startPoint x: 392, startPoint y: 151, endPoint x: 277, endPoint y: 150, distance: 114.4
click at [277, 150] on div "3 of 3 Payment Contact Information First name [PERSON_NAME] Last name [PERSON_N…" at bounding box center [530, 254] width 1060 height 509
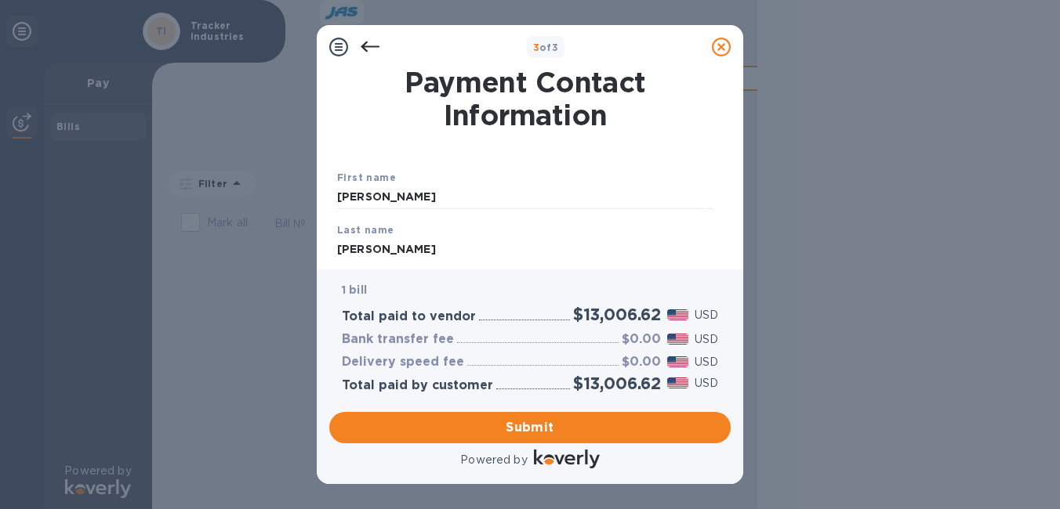
scroll to position [78, 0]
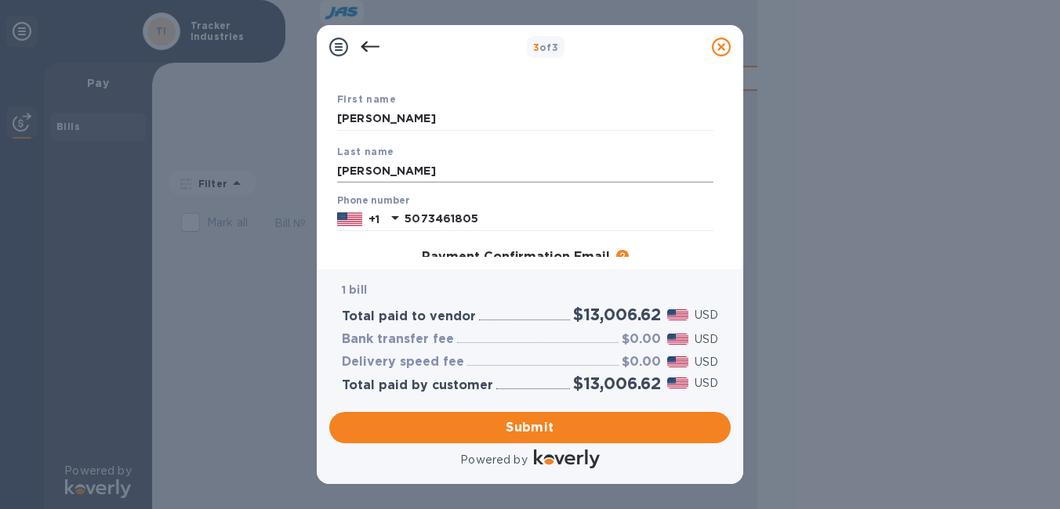
type input "[EMAIL_ADDRESS][DOMAIN_NAME]"
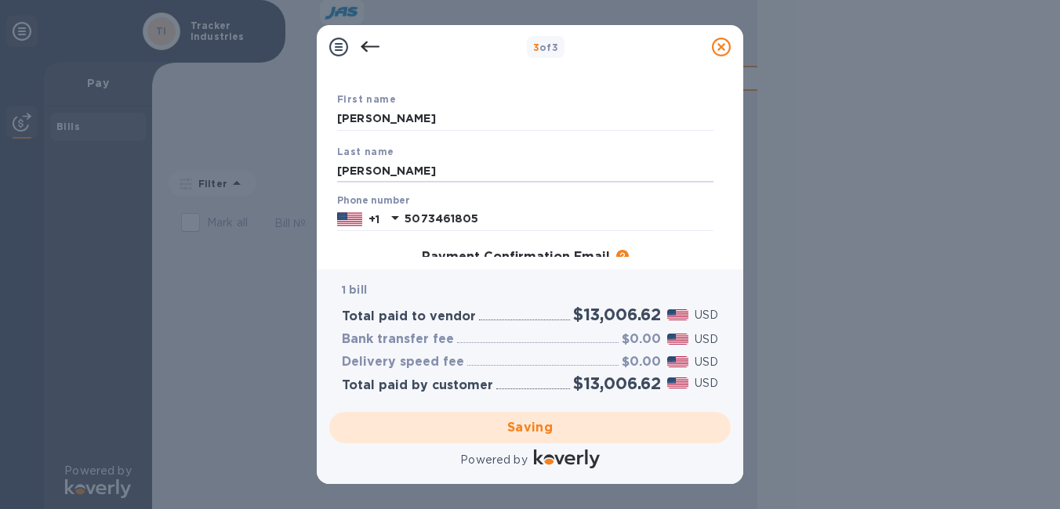
scroll to position [103, 0]
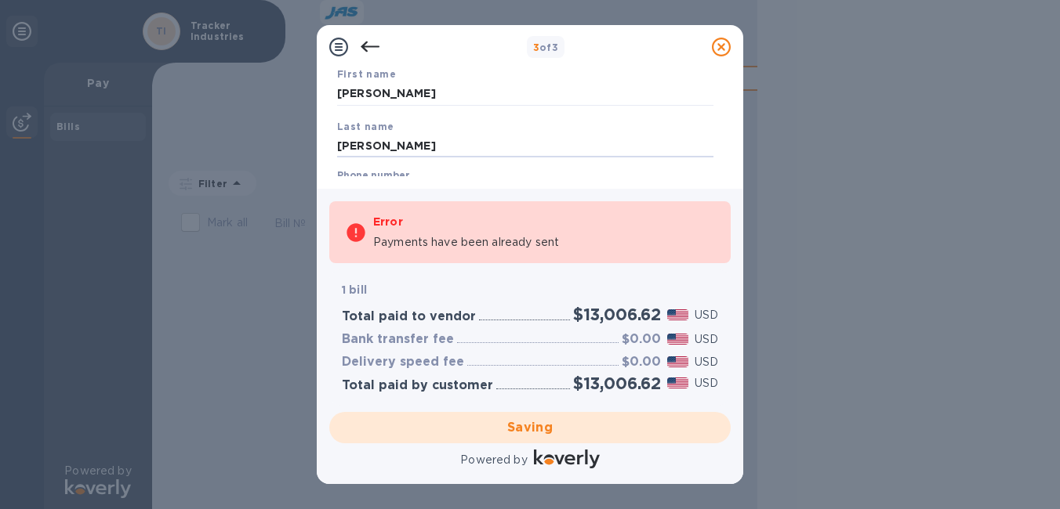
drag, startPoint x: 397, startPoint y: 168, endPoint x: 280, endPoint y: 155, distance: 117.5
click at [280, 155] on div "3 of 3 Payment Contact Information First name [PERSON_NAME] Last name [PERSON_N…" at bounding box center [530, 254] width 1060 height 509
type input "[PERSON_NAME]"
click at [413, 280] on div "1 bill" at bounding box center [530, 290] width 383 height 23
click at [545, 263] on div "Error Payments have been already sent" at bounding box center [529, 232] width 401 height 63
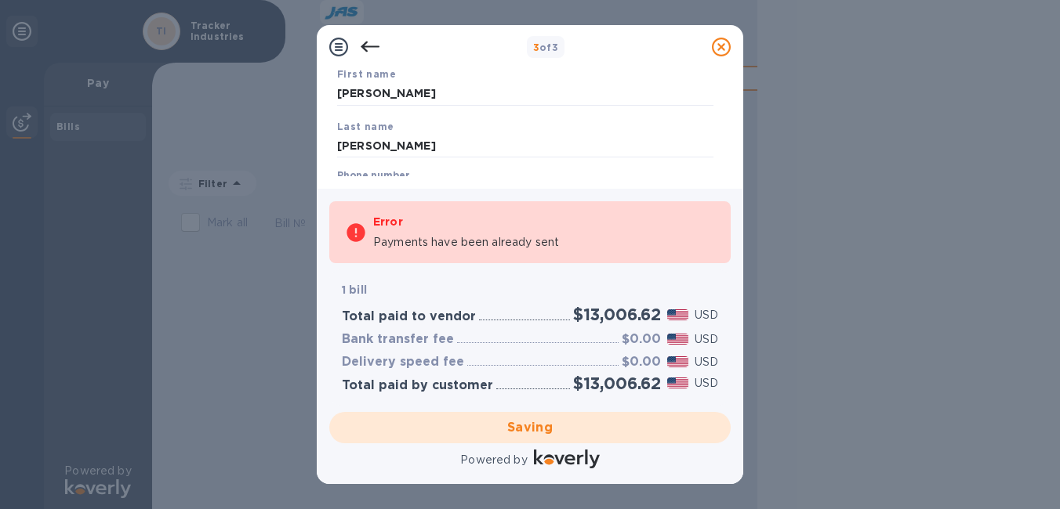
click at [513, 243] on p "Payments have been already sent" at bounding box center [466, 242] width 186 height 16
click at [650, 102] on input "[PERSON_NAME]" at bounding box center [525, 94] width 376 height 24
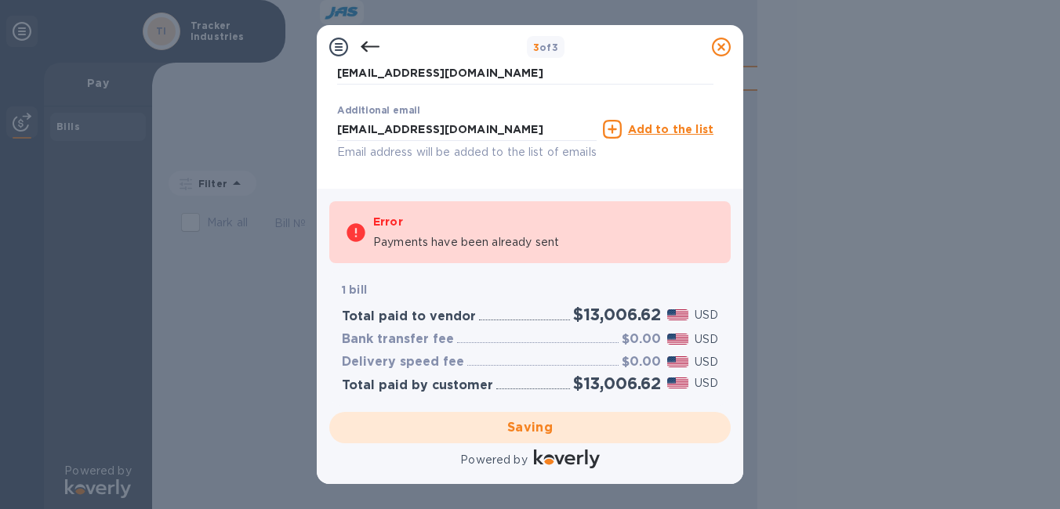
scroll to position [339, 0]
